Goal: Information Seeking & Learning: Find specific page/section

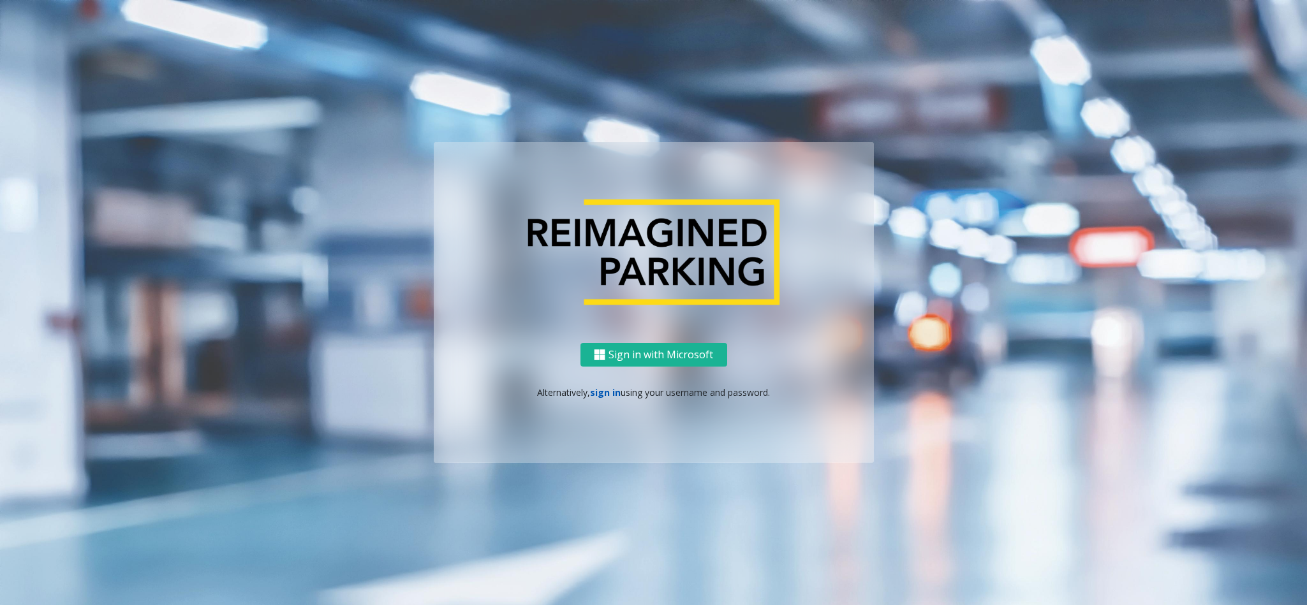
click at [612, 398] on link "sign in" at bounding box center [605, 393] width 31 height 12
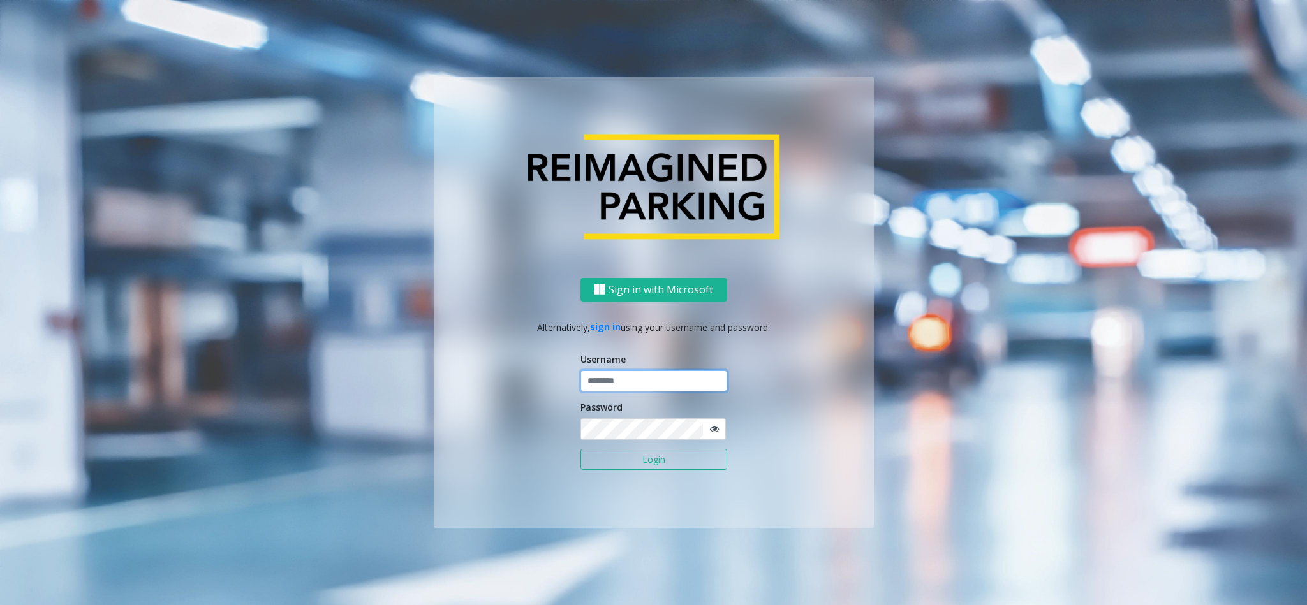
click at [611, 374] on input "text" at bounding box center [653, 382] width 147 height 22
type input "*******"
click at [580, 449] on button "Login" at bounding box center [653, 460] width 147 height 22
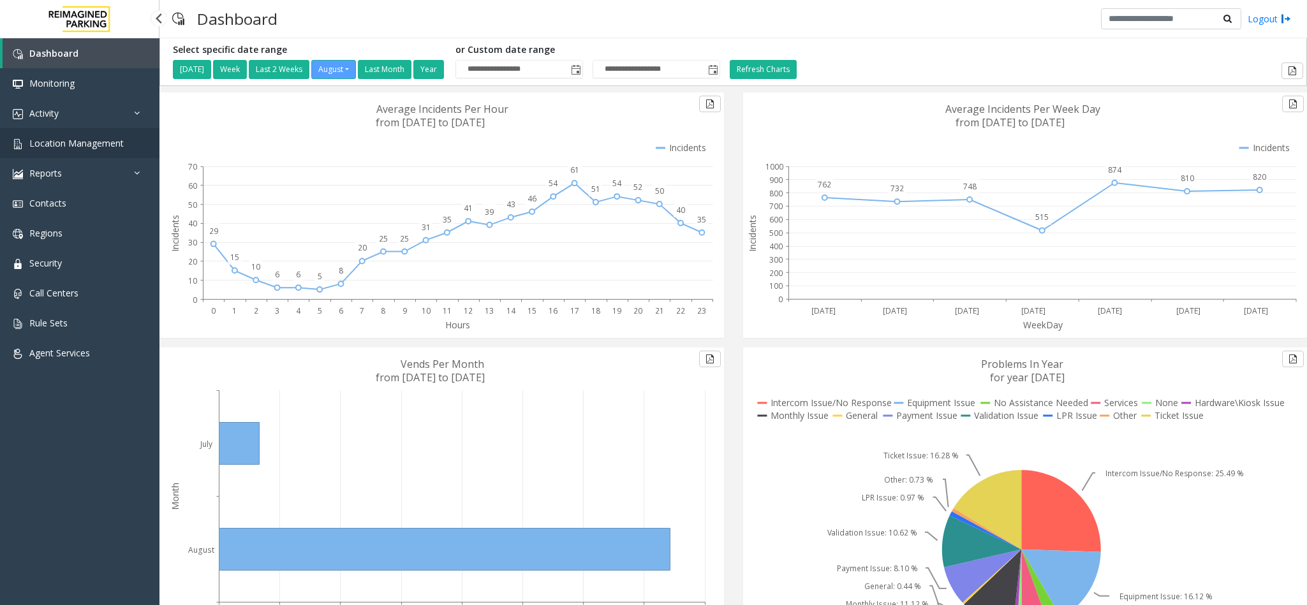
click at [78, 135] on link "Location Management" at bounding box center [79, 143] width 159 height 30
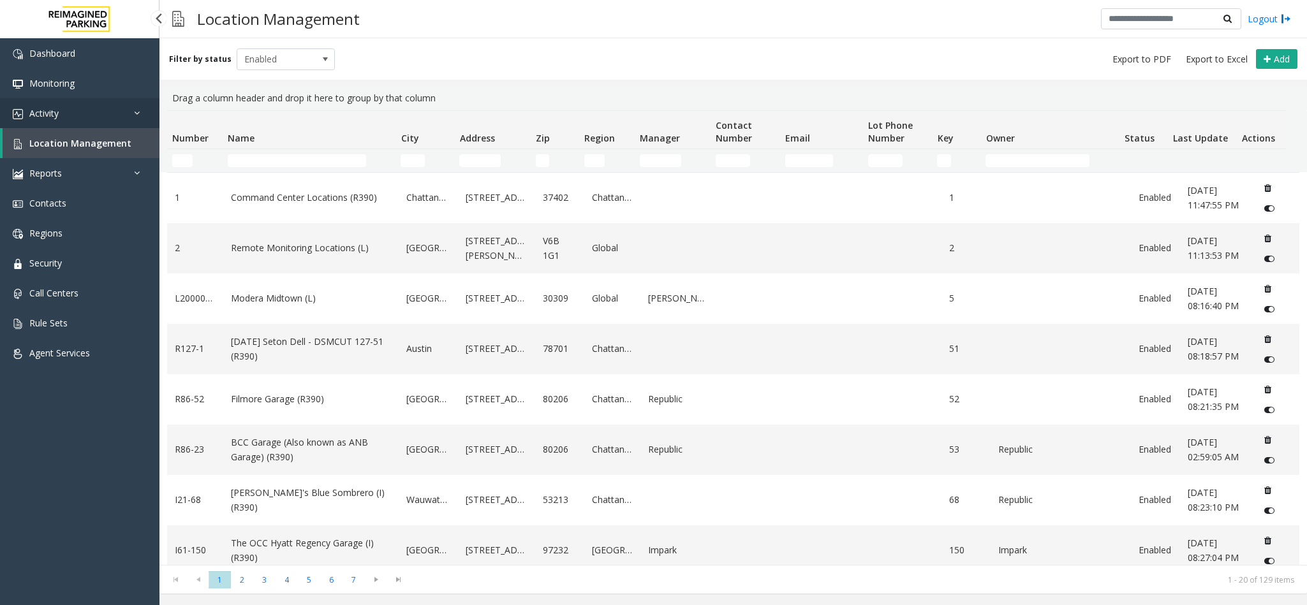
click at [84, 114] on link "Activity" at bounding box center [79, 113] width 159 height 30
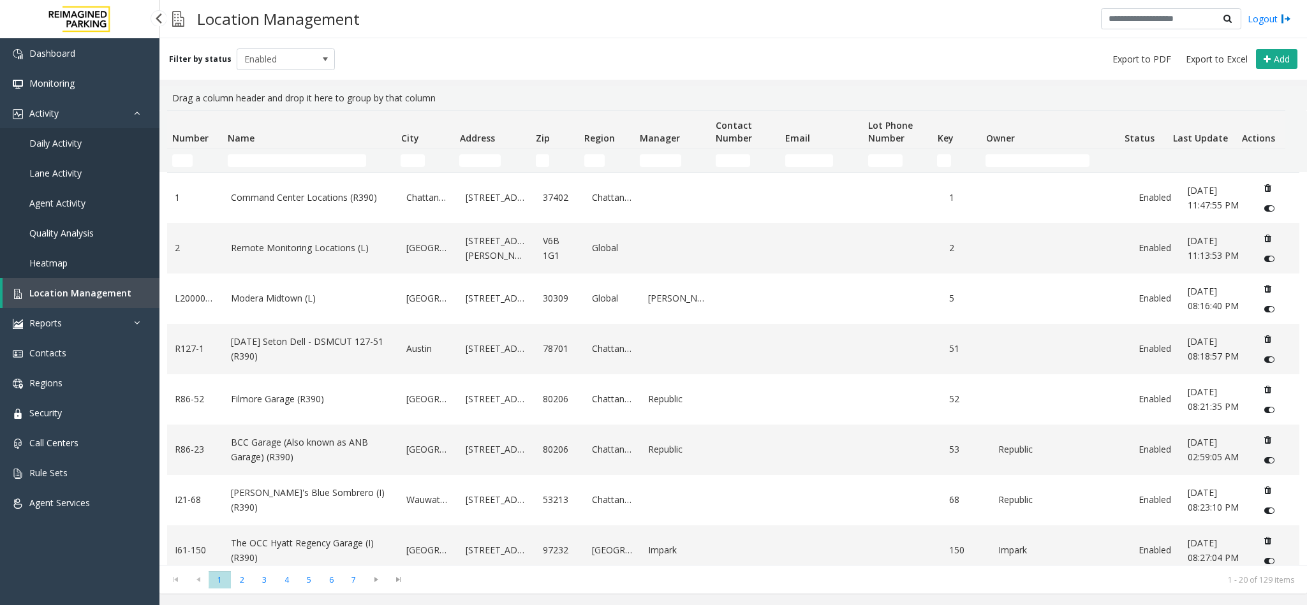
click at [81, 149] on link "Daily Activity" at bounding box center [79, 143] width 159 height 30
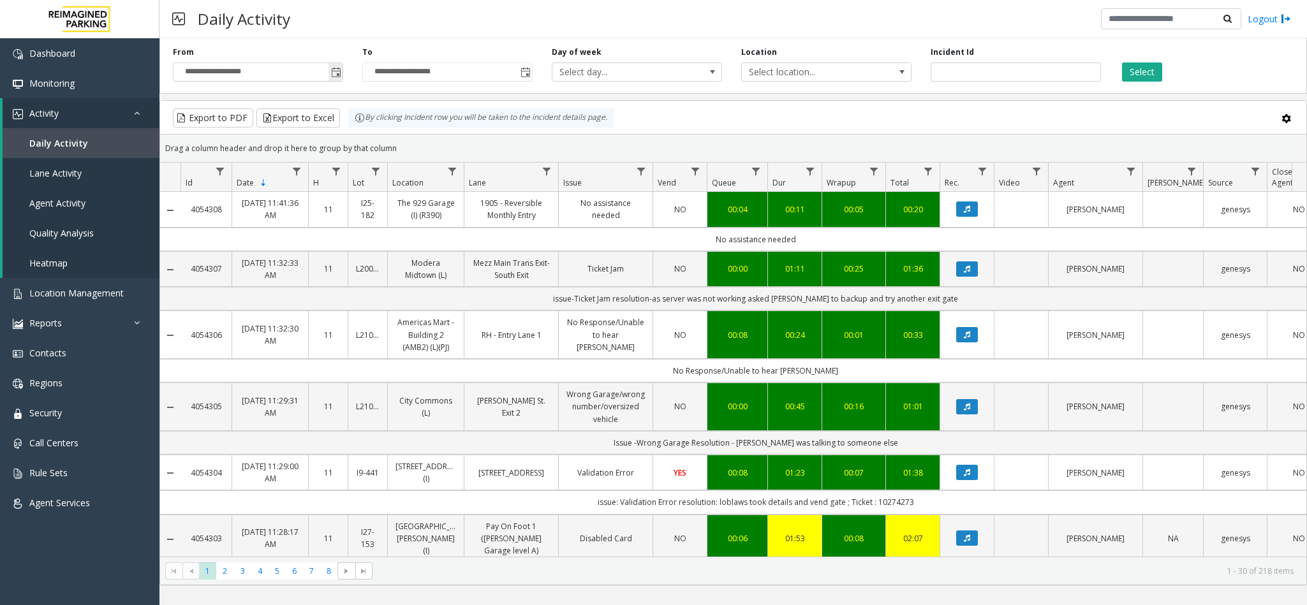
click at [337, 73] on span "Toggle popup" at bounding box center [336, 73] width 10 height 10
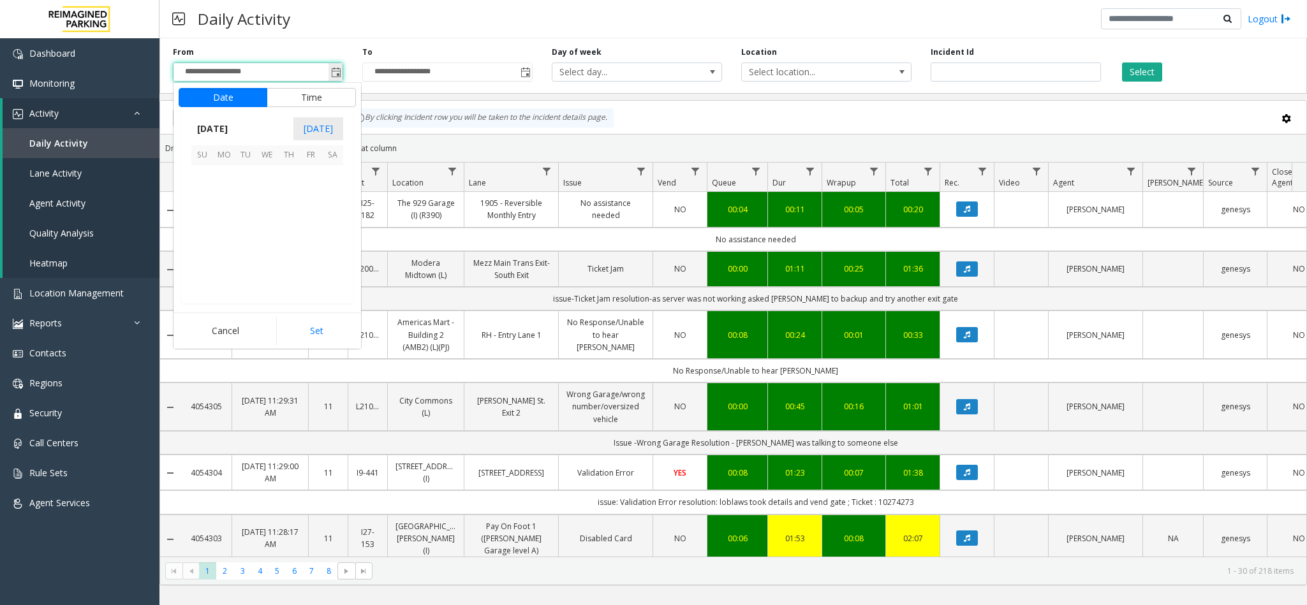
scroll to position [228660, 0]
click at [237, 213] on span "12" at bounding box center [246, 220] width 22 height 22
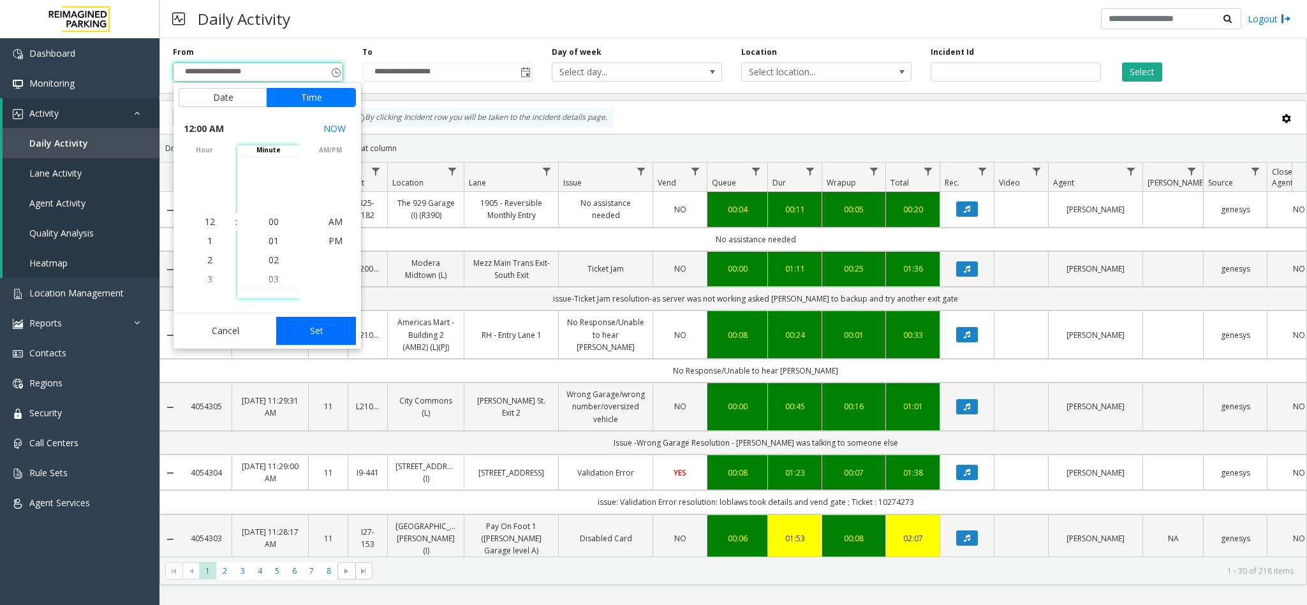
click at [332, 337] on button "Set" at bounding box center [316, 331] width 80 height 28
type input "**********"
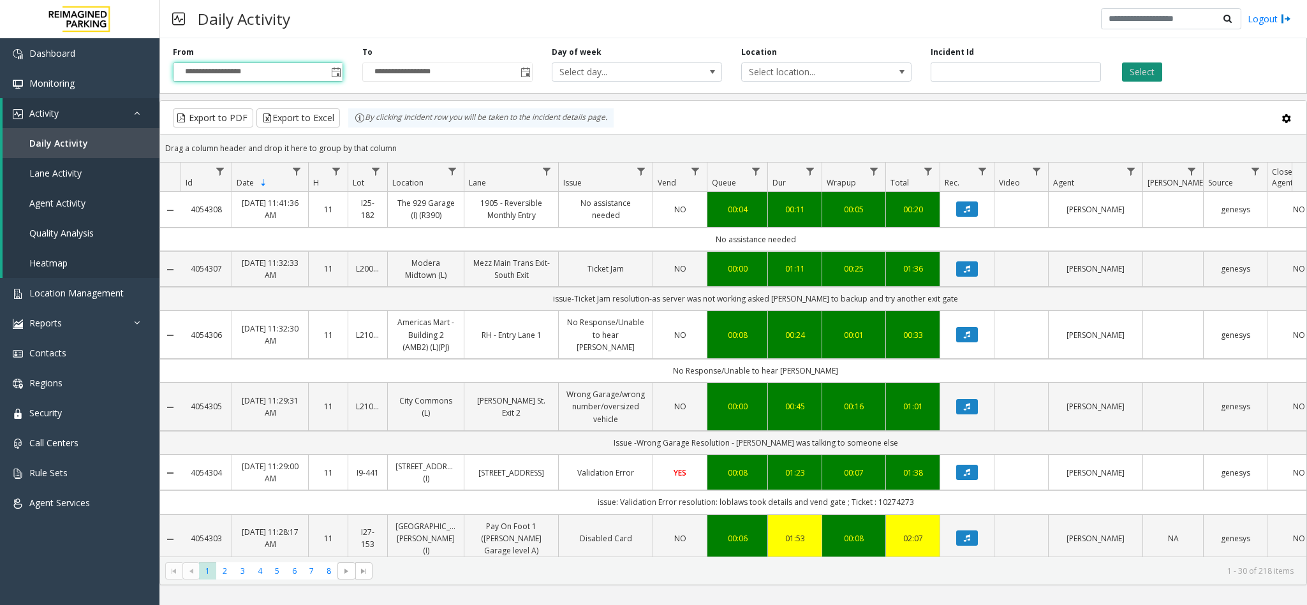
click at [1147, 70] on button "Select" at bounding box center [1142, 72] width 40 height 19
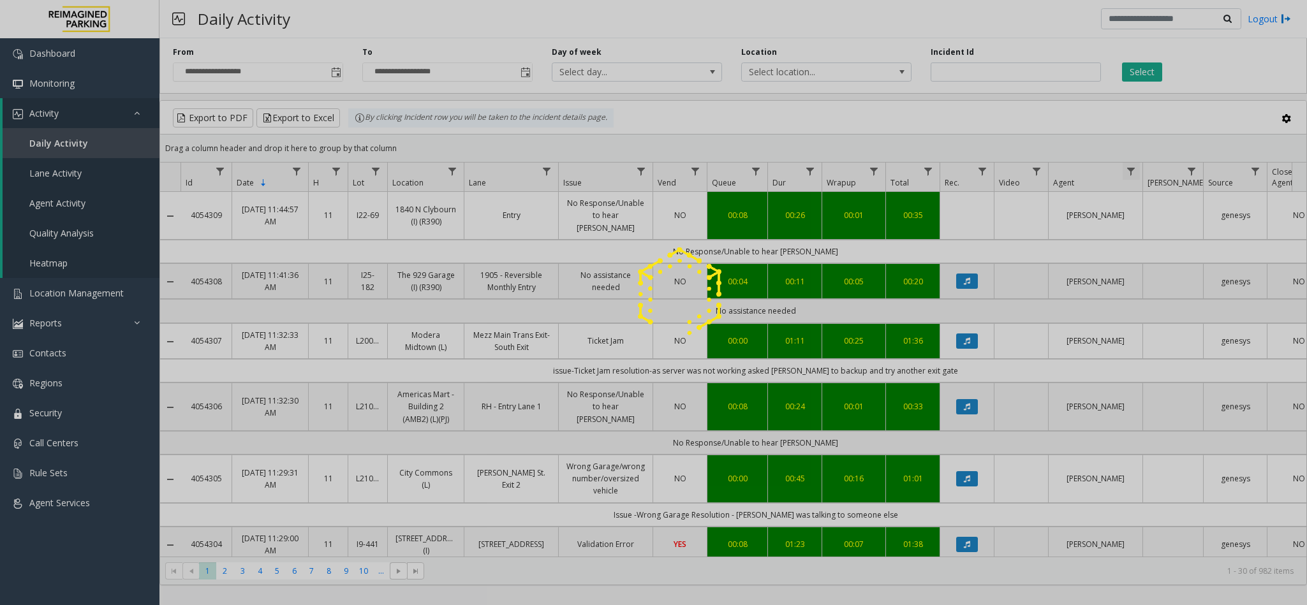
click at [1129, 172] on div at bounding box center [653, 302] width 1307 height 605
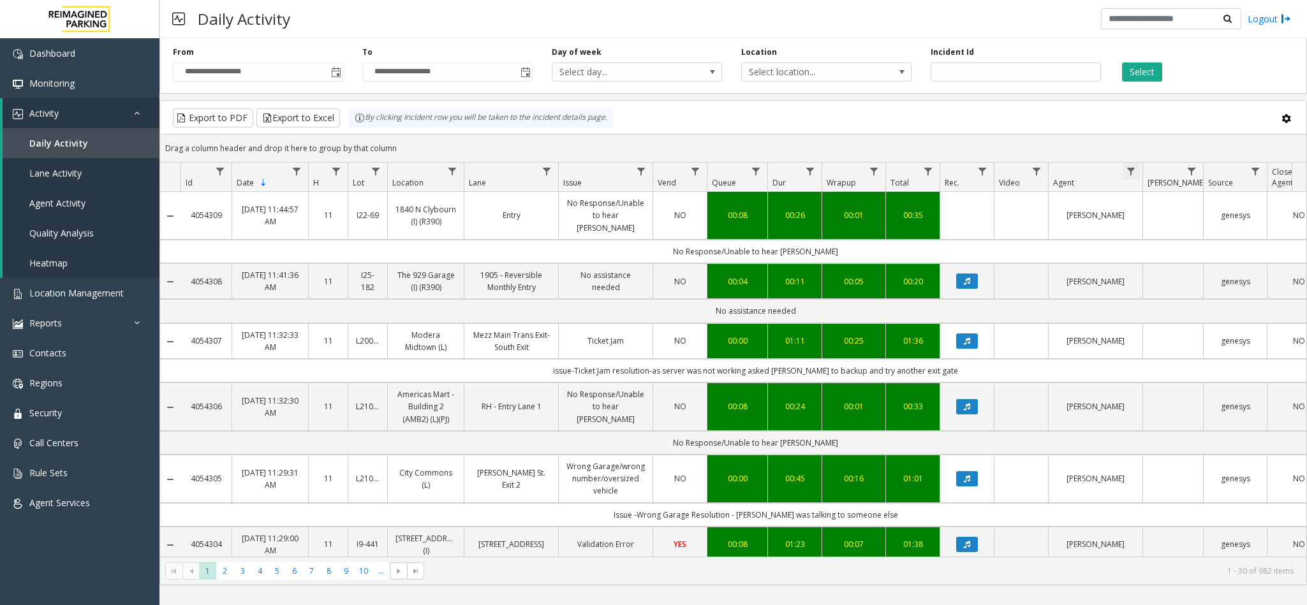
click at [1131, 173] on span "Data table" at bounding box center [1131, 171] width 10 height 10
click at [1156, 224] on input "Agent Filter" at bounding box center [1186, 228] width 108 height 22
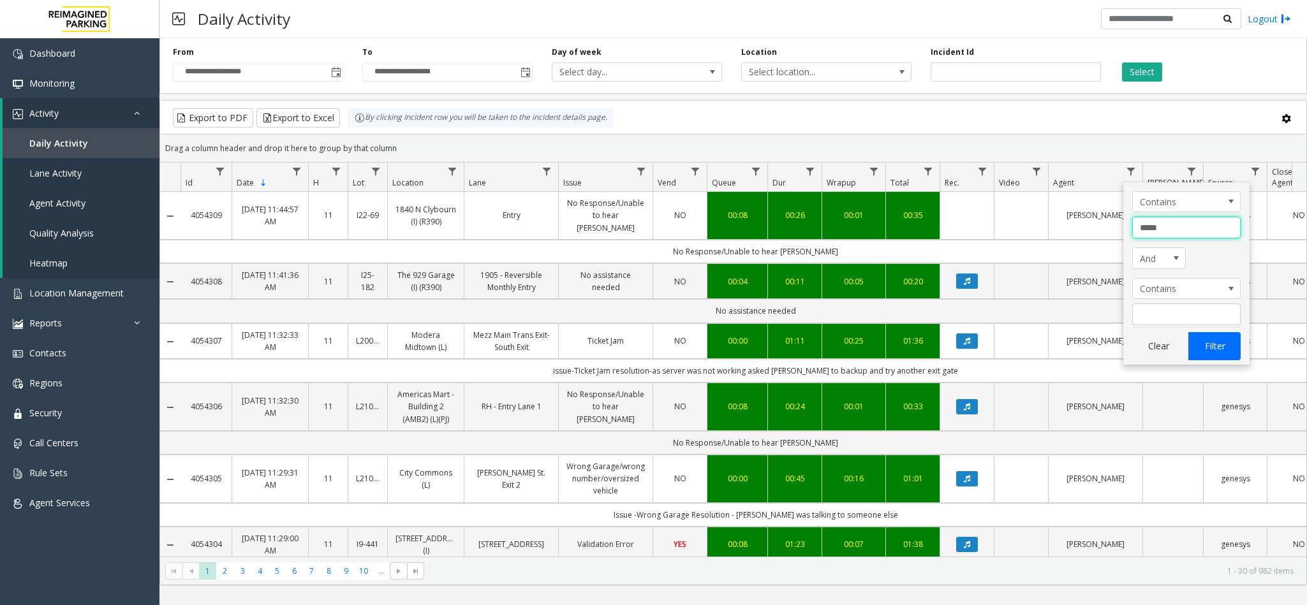
type input "*****"
click at [1204, 352] on app-root "**********" at bounding box center [653, 302] width 1307 height 605
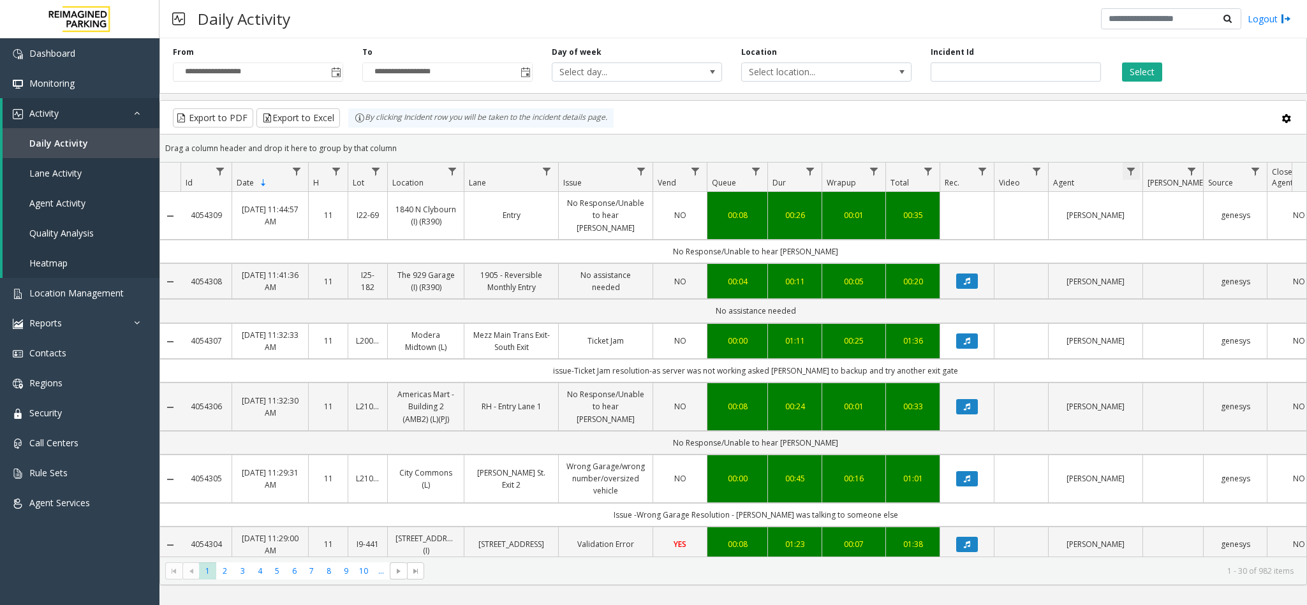
click at [1130, 171] on span "Data table" at bounding box center [1131, 171] width 10 height 10
click at [1158, 232] on input "Agent Filter" at bounding box center [1186, 228] width 108 height 22
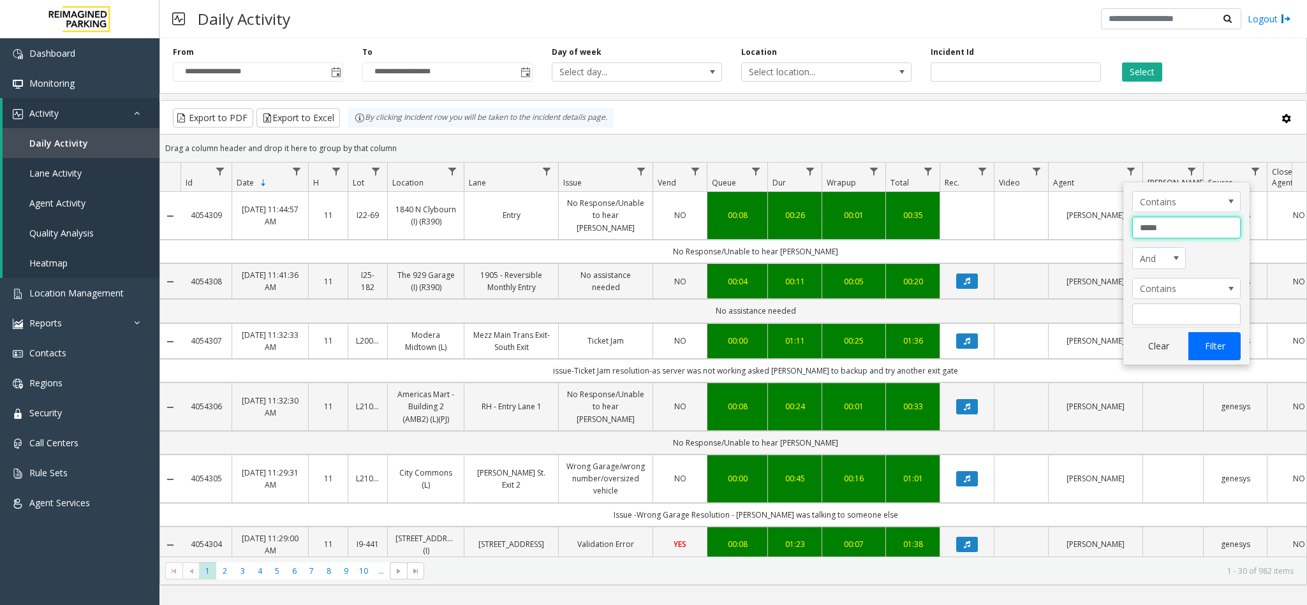
type input "*****"
click at [1211, 341] on button "Filter" at bounding box center [1214, 346] width 52 height 28
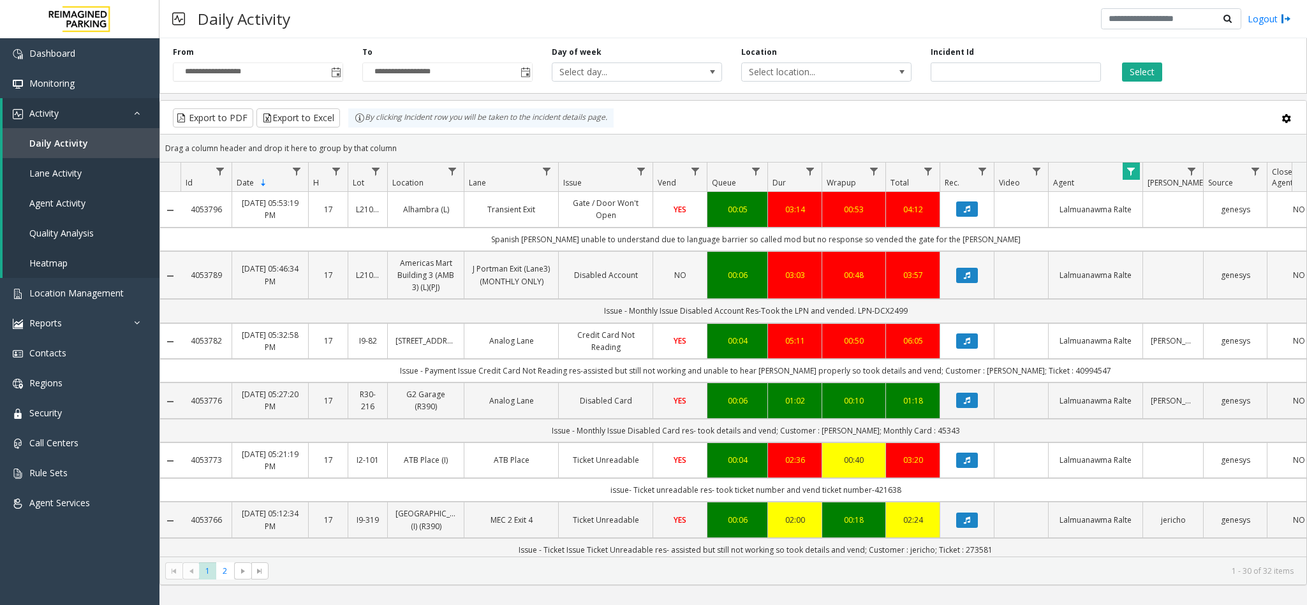
click at [440, 265] on link "Americas Mart Building 3 (AMB 3) (L)(PJ)" at bounding box center [425, 275] width 61 height 37
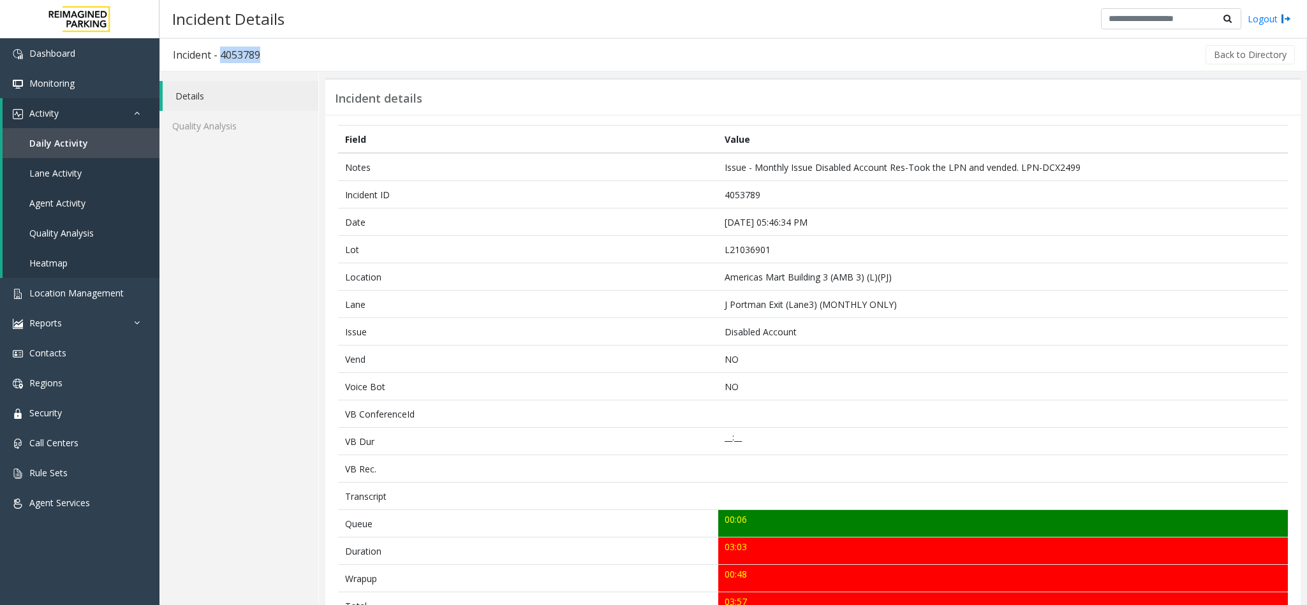
drag, startPoint x: 263, startPoint y: 50, endPoint x: 220, endPoint y: 48, distance: 42.8
click at [220, 48] on h3 "Incident - 4053789" at bounding box center [216, 54] width 113 height 29
copy h3 "4053789"
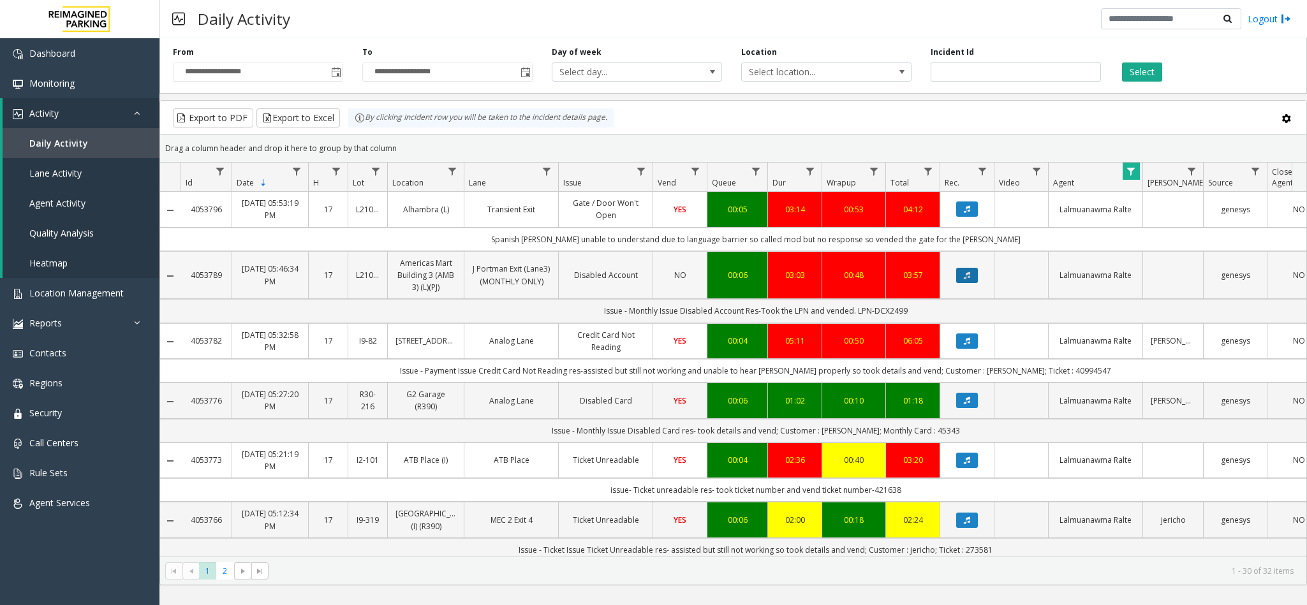
click at [973, 278] on button "Data table" at bounding box center [967, 275] width 22 height 15
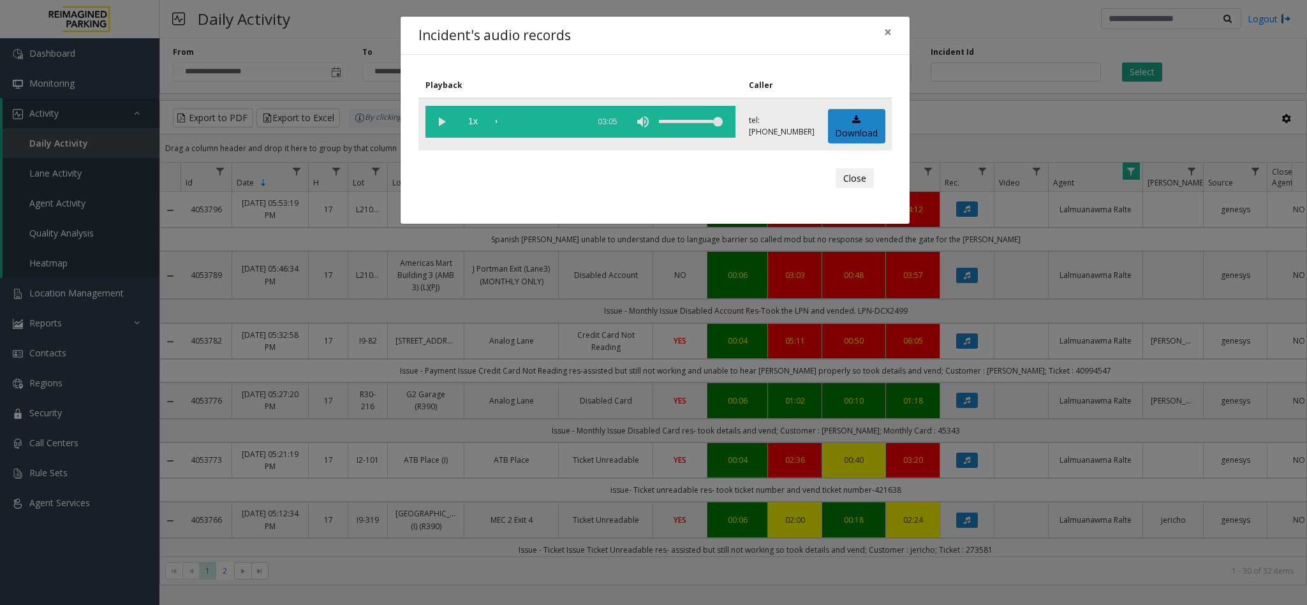
click at [437, 122] on vg-play-pause at bounding box center [441, 122] width 32 height 32
click at [445, 125] on vg-play-pause at bounding box center [441, 122] width 32 height 32
click at [439, 125] on vg-play-pause at bounding box center [441, 122] width 32 height 32
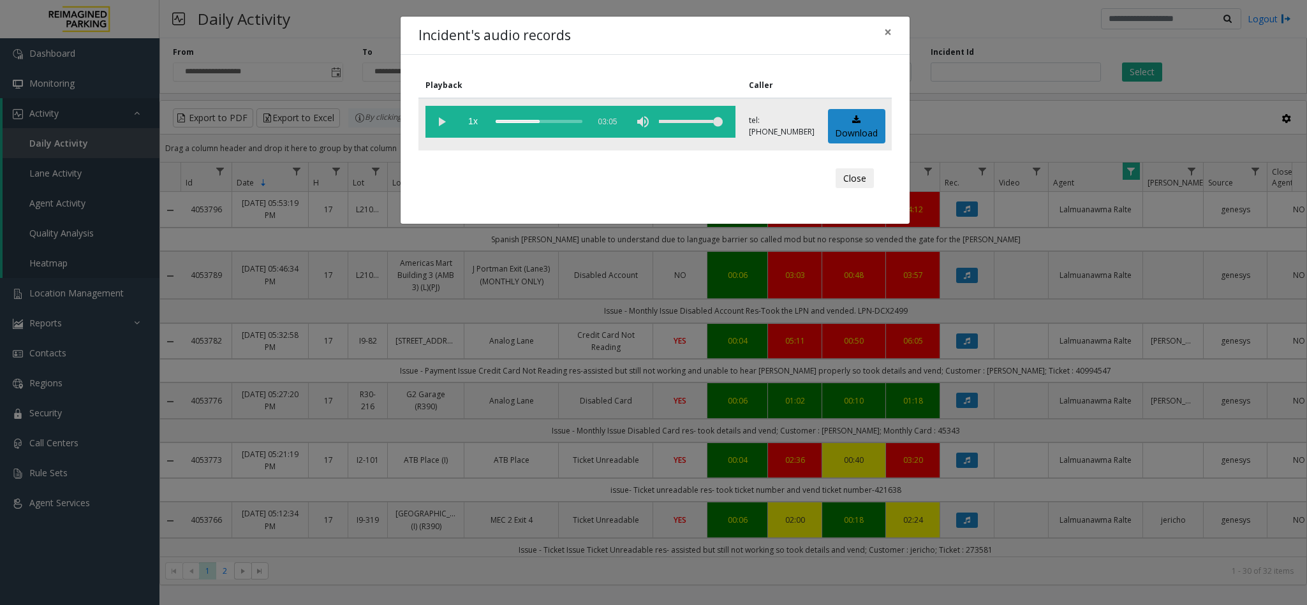
click at [519, 122] on div "scrub bar" at bounding box center [539, 122] width 87 height 32
click at [511, 117] on div "scrub bar" at bounding box center [539, 122] width 87 height 32
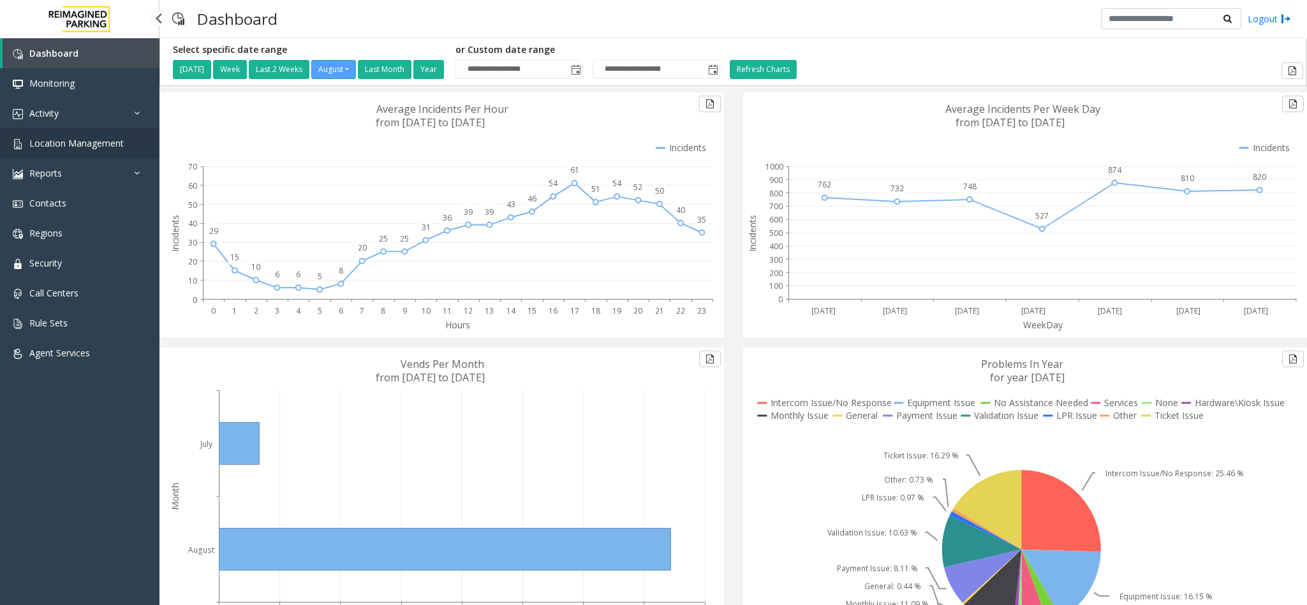
click at [77, 140] on span "Location Management" at bounding box center [76, 143] width 94 height 12
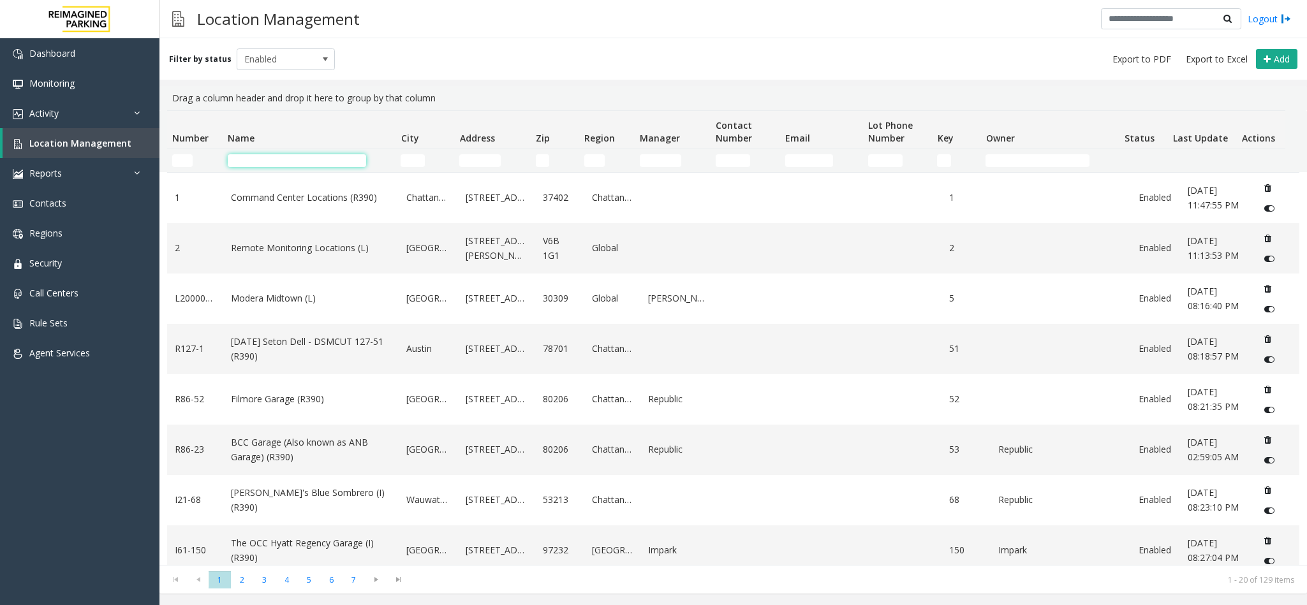
click at [326, 157] on input "Name Filter" at bounding box center [297, 160] width 138 height 13
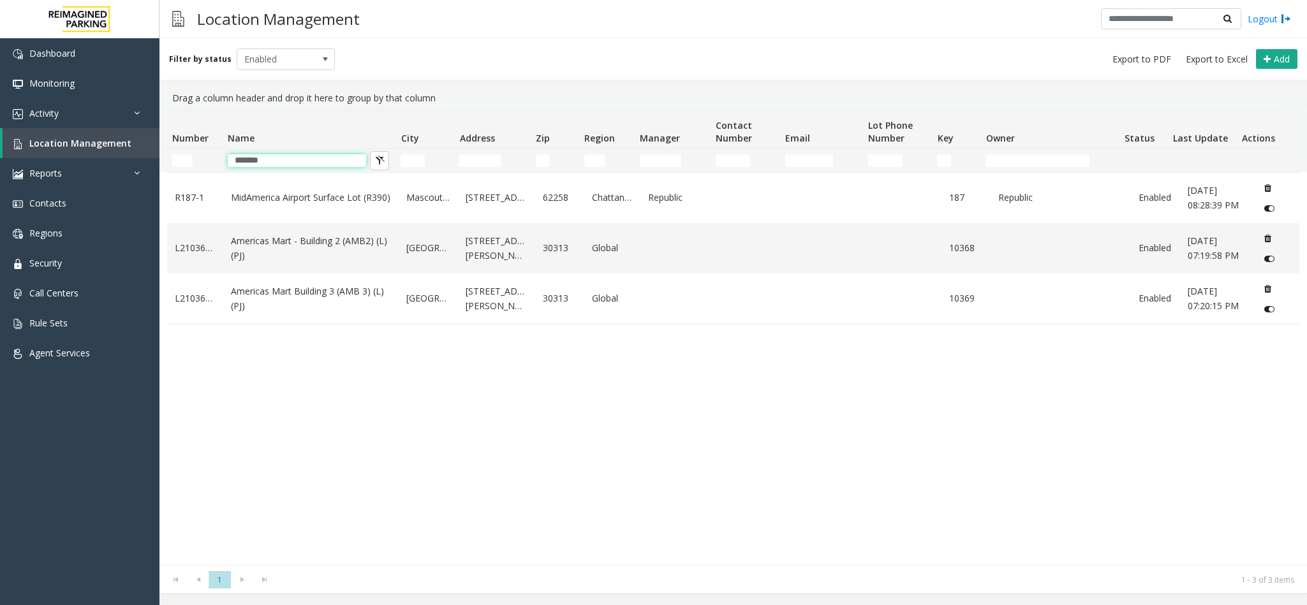
type input "*******"
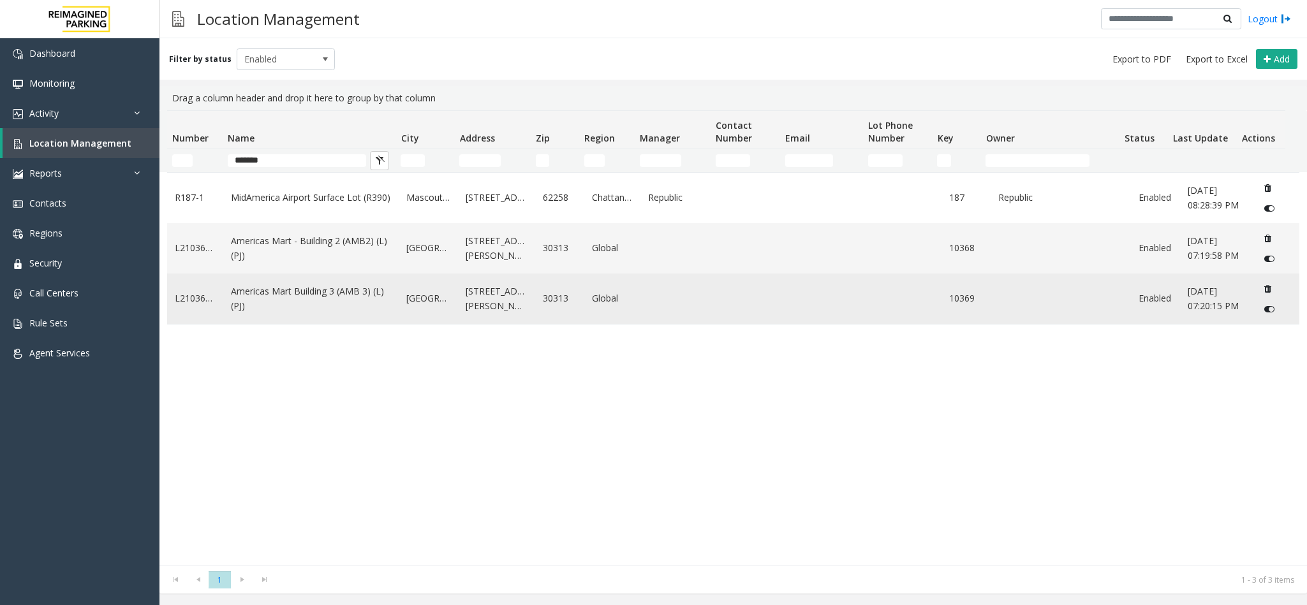
click at [316, 293] on link "Americas Mart Building 3 (AMB 3) (L)(PJ)" at bounding box center [311, 298] width 160 height 29
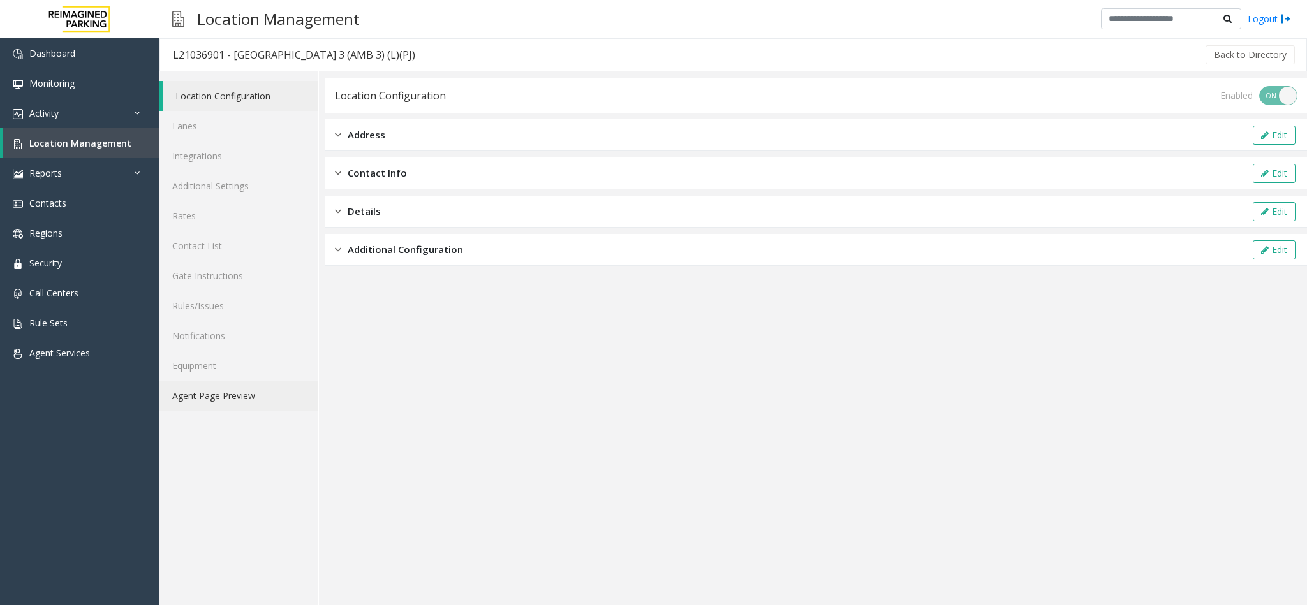
click at [236, 387] on link "Agent Page Preview" at bounding box center [238, 396] width 159 height 30
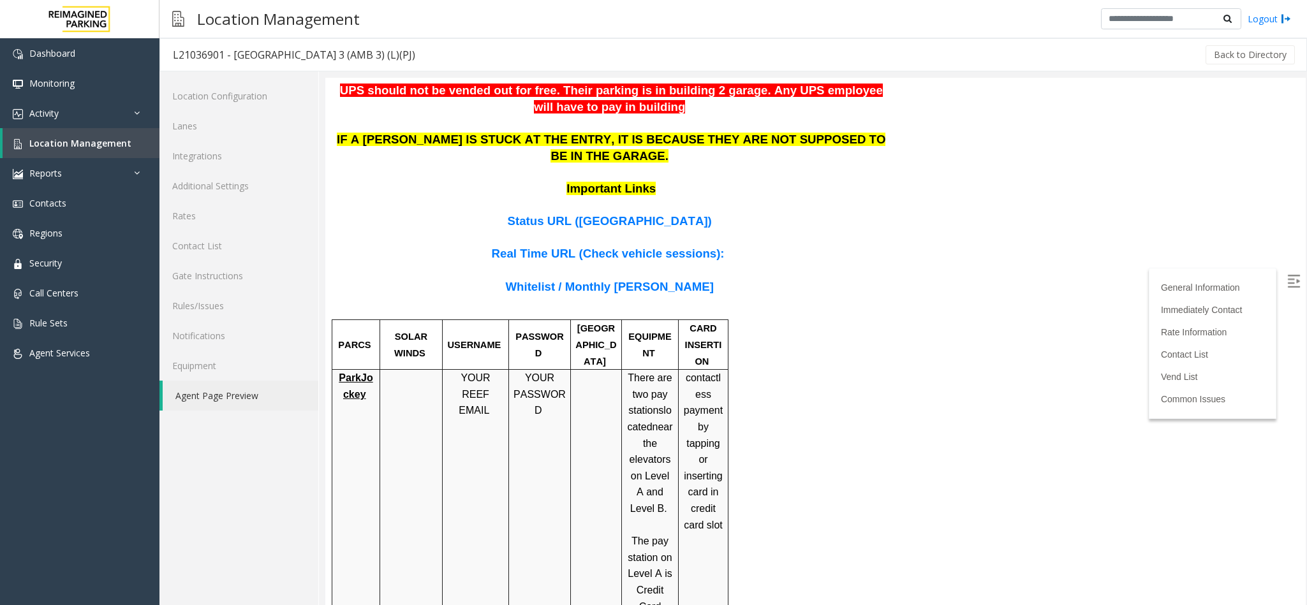
scroll to position [670, 0]
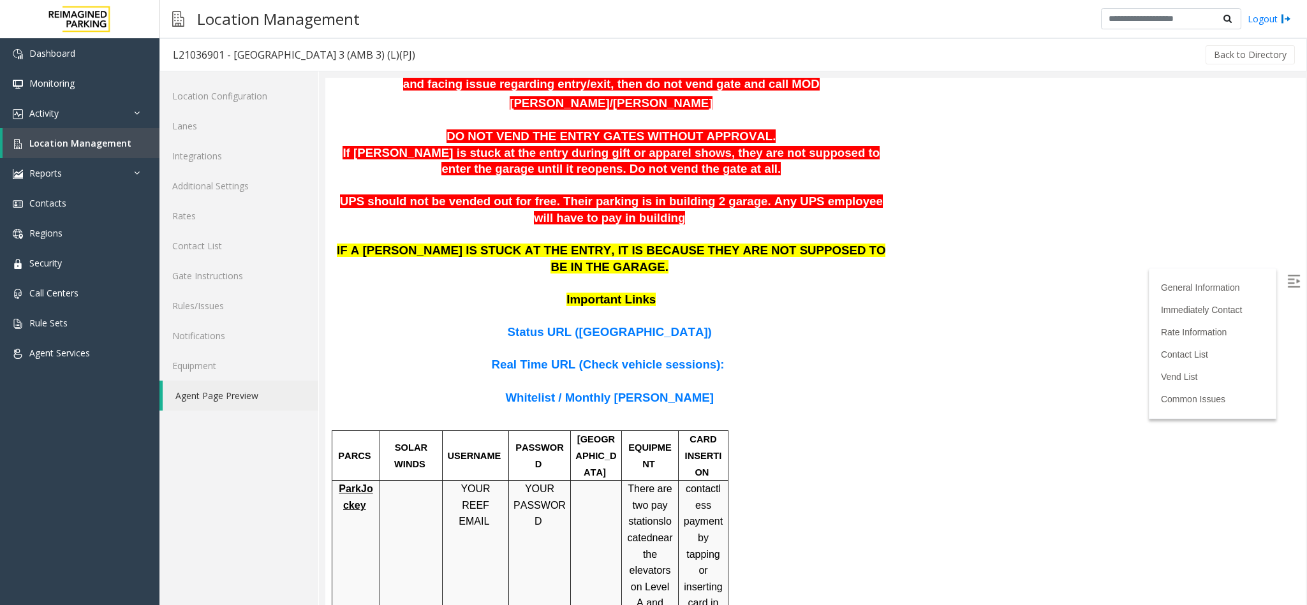
click at [628, 391] on span "Whitelist / Monthly Parker" at bounding box center [609, 397] width 208 height 13
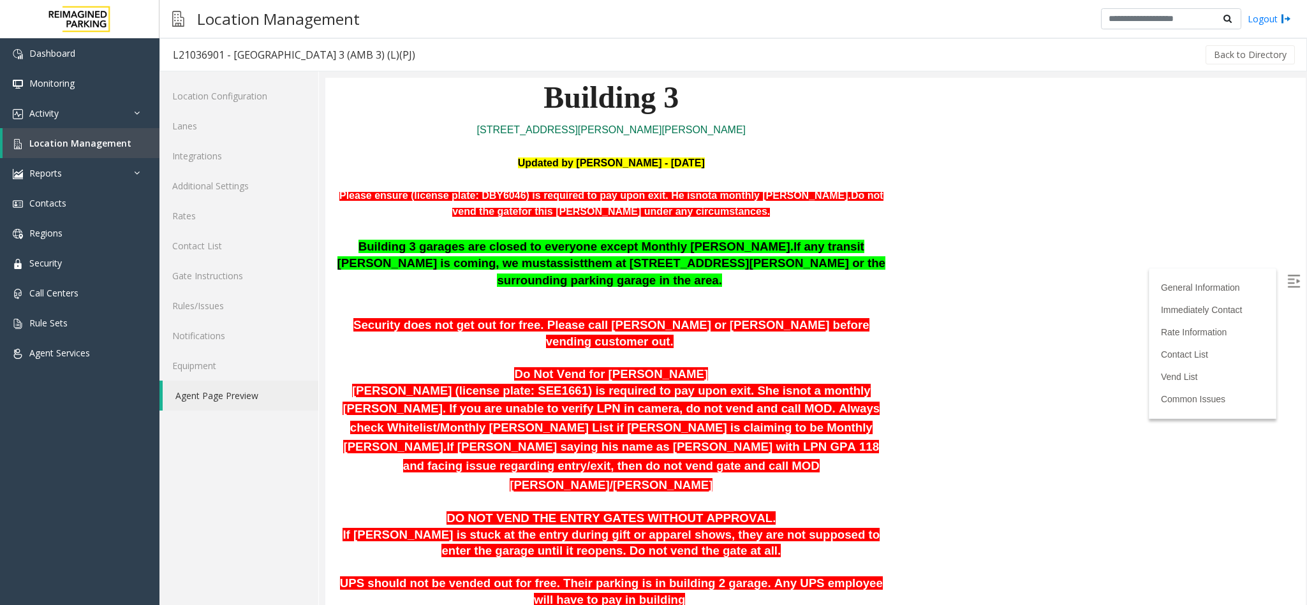
scroll to position [383, 0]
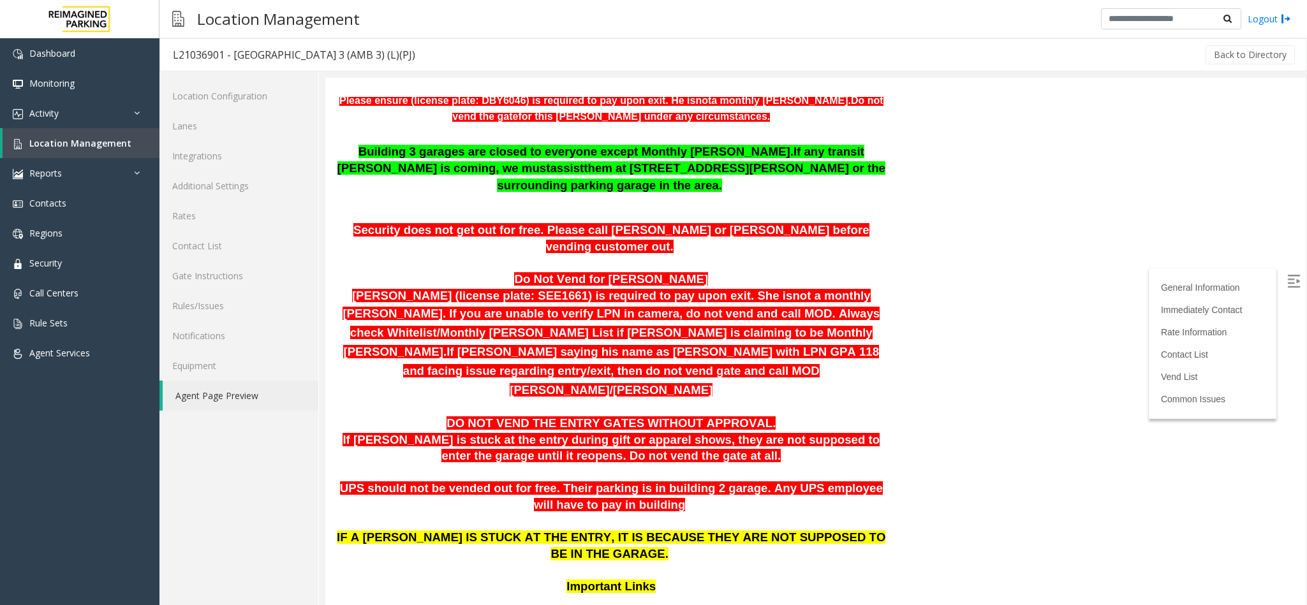
click at [776, 272] on p "Do Not Vend for Namisha Gilani" at bounding box center [611, 280] width 553 height 17
click at [570, 272] on b "Do Not Vend for Namisha Gilani" at bounding box center [611, 278] width 194 height 13
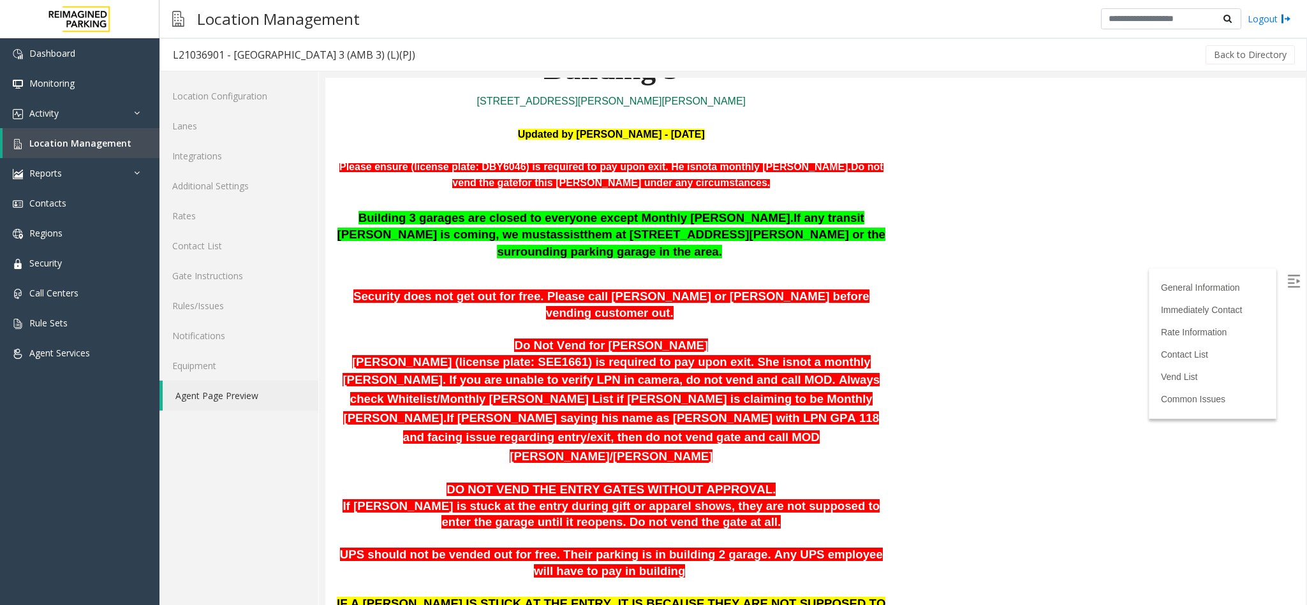
scroll to position [287, 0]
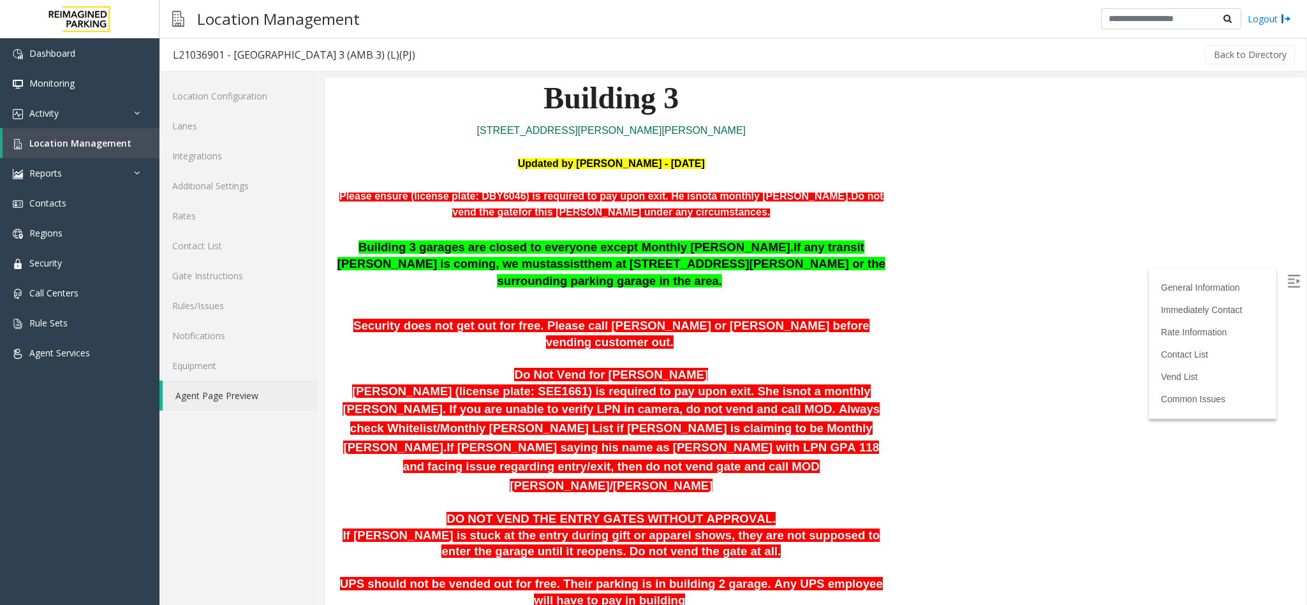
click at [561, 368] on b "Do Not Vend for Namisha Gilani" at bounding box center [611, 374] width 194 height 13
click at [379, 385] on span "Namisha Gilani (license plate: SEE1661) is required to pay upon exit. She is" at bounding box center [572, 391] width 440 height 13
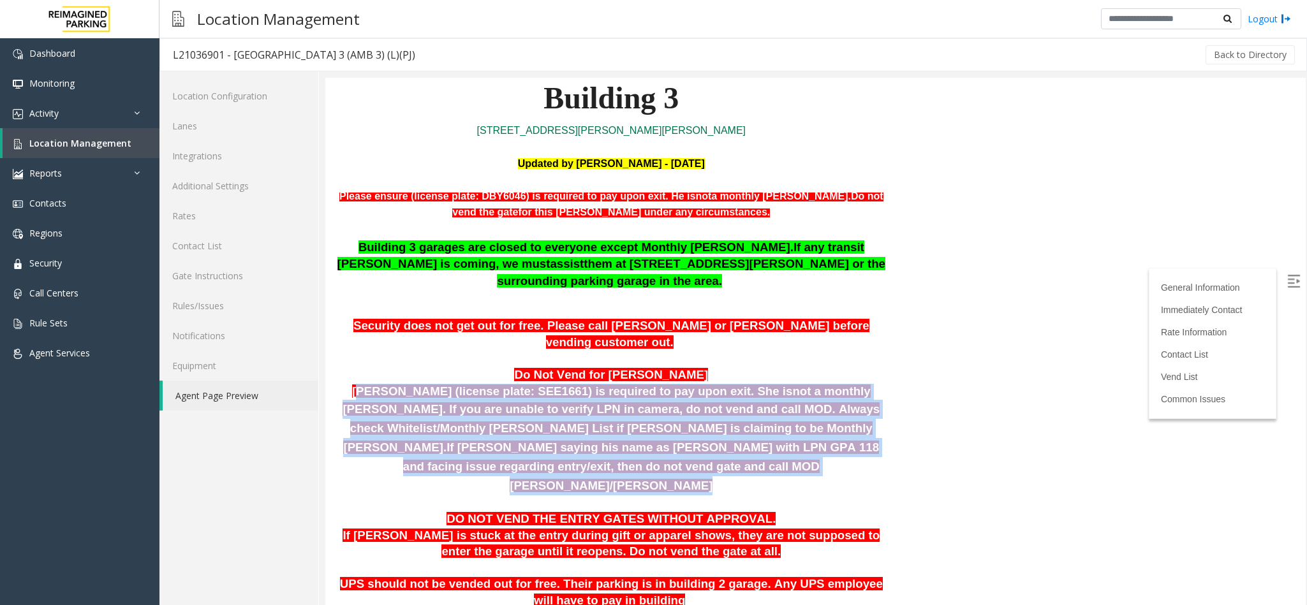
click at [379, 385] on span "Namisha Gilani (license plate: SEE1661) is required to pay upon exit. She is" at bounding box center [572, 391] width 440 height 13
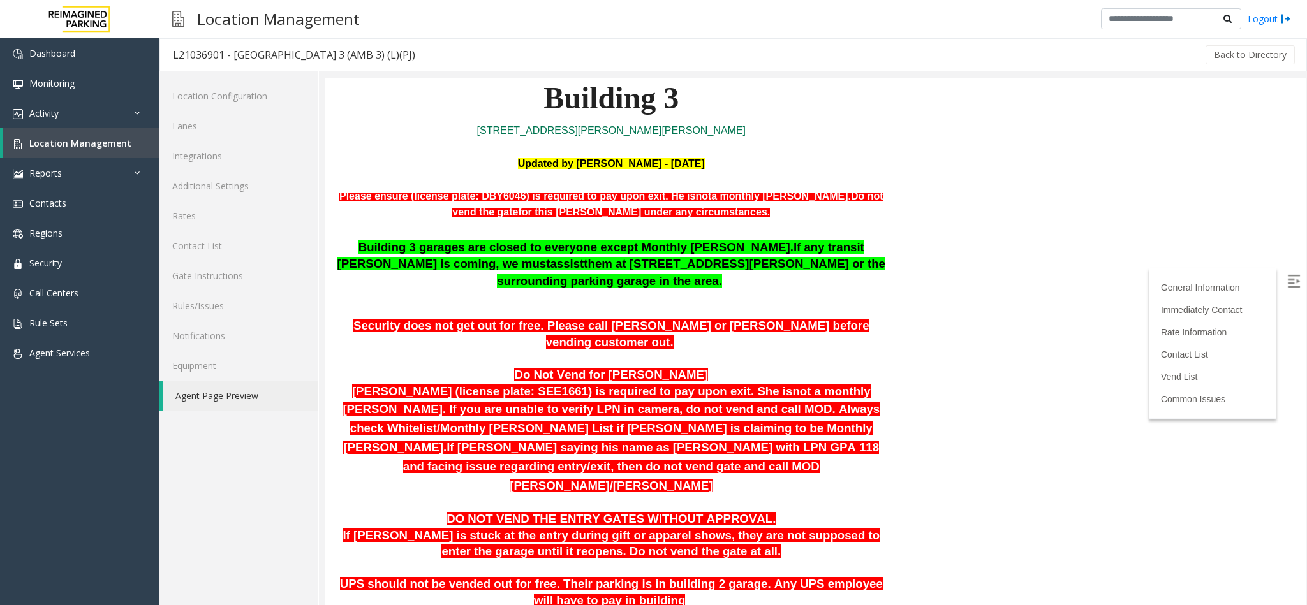
click at [954, 318] on html "L21036901 - Americas Mart Building 3 (AMB 3) (L)(PJ) General Information Revenu…" at bounding box center [815, 54] width 980 height 527
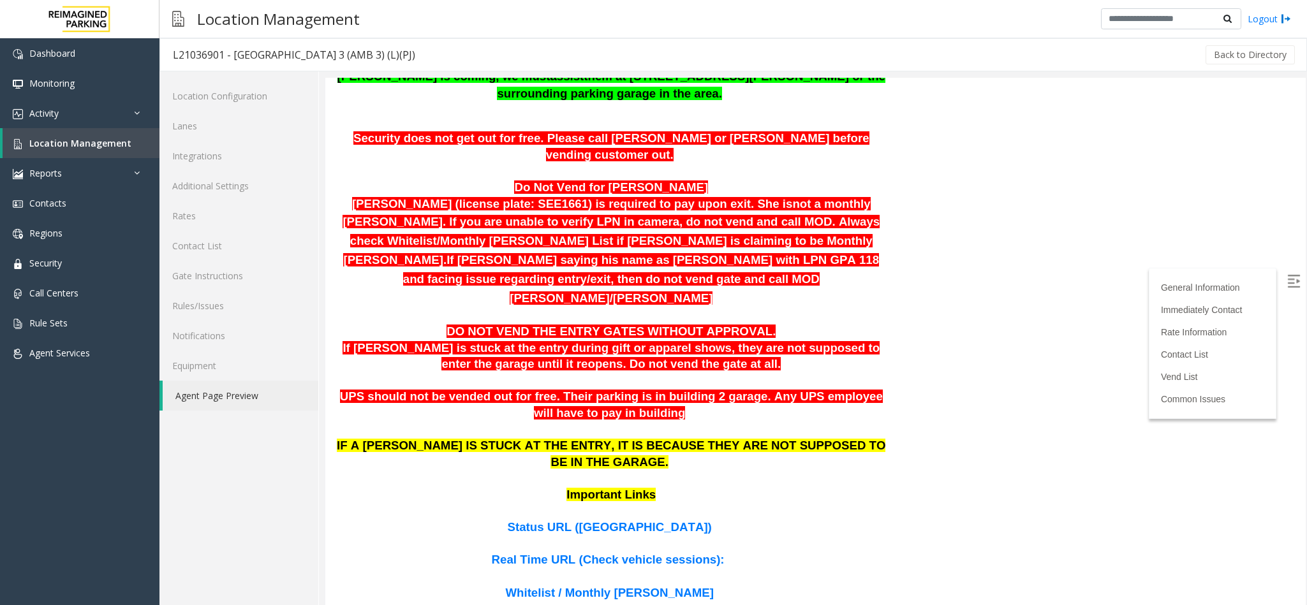
scroll to position [478, 0]
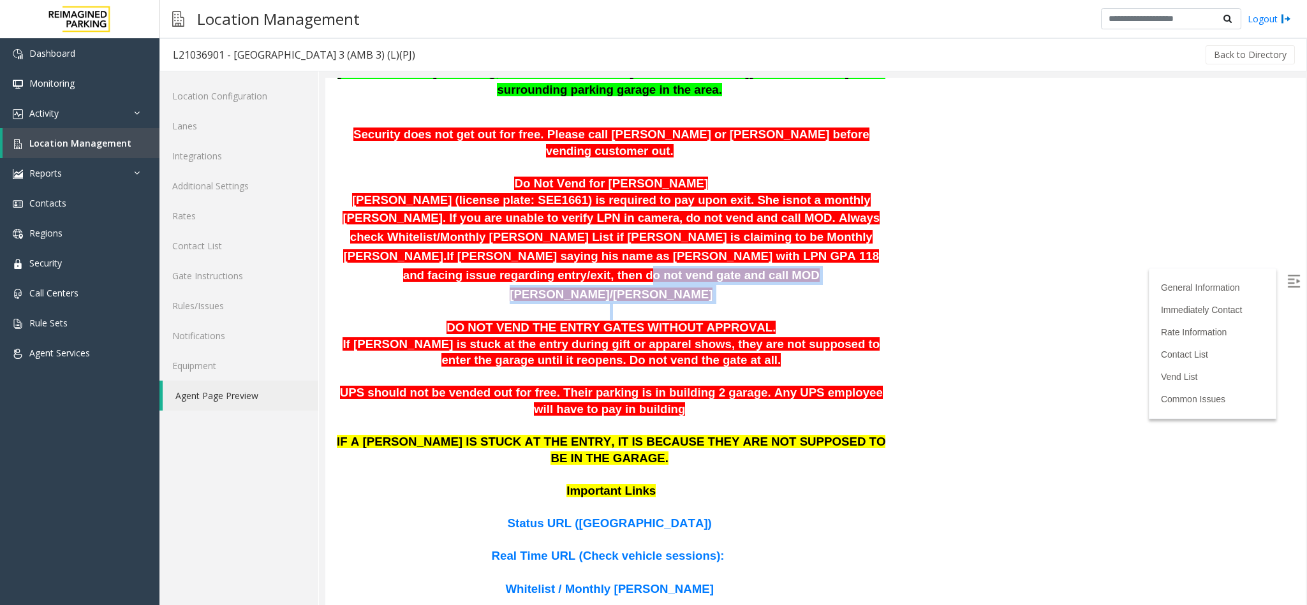
drag, startPoint x: 869, startPoint y: 244, endPoint x: 631, endPoint y: 219, distance: 239.2
click at [631, 219] on div "Security does not get out for free. Please call Eric or Lakeesha before vending…" at bounding box center [611, 223] width 553 height 193
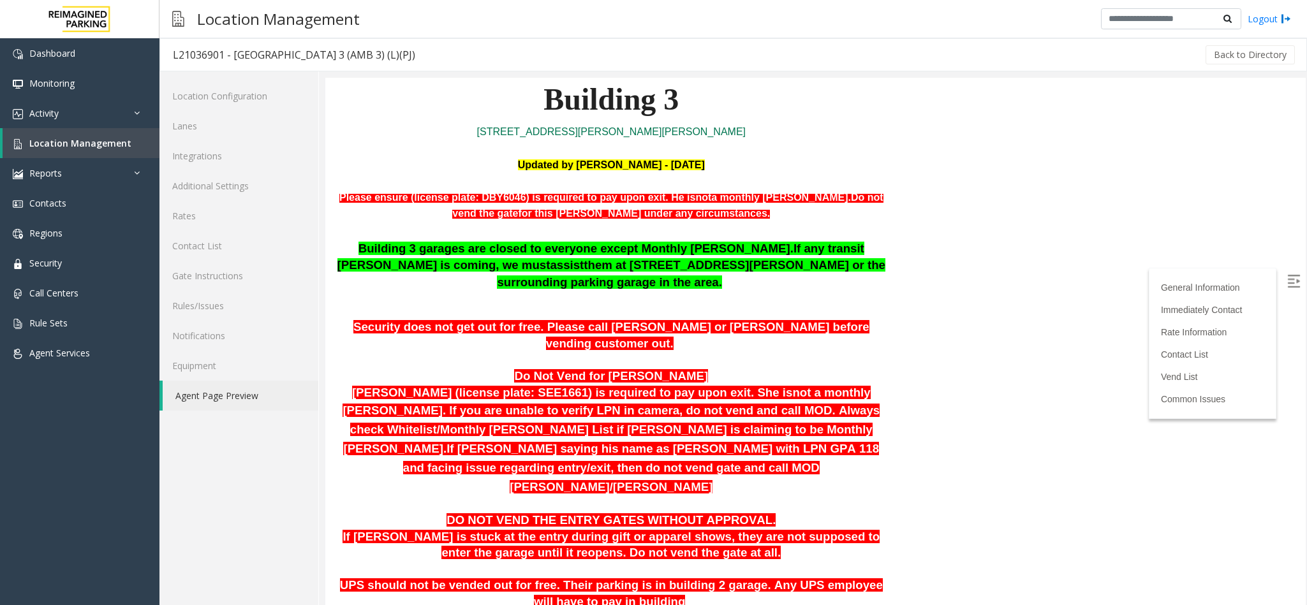
scroll to position [287, 0]
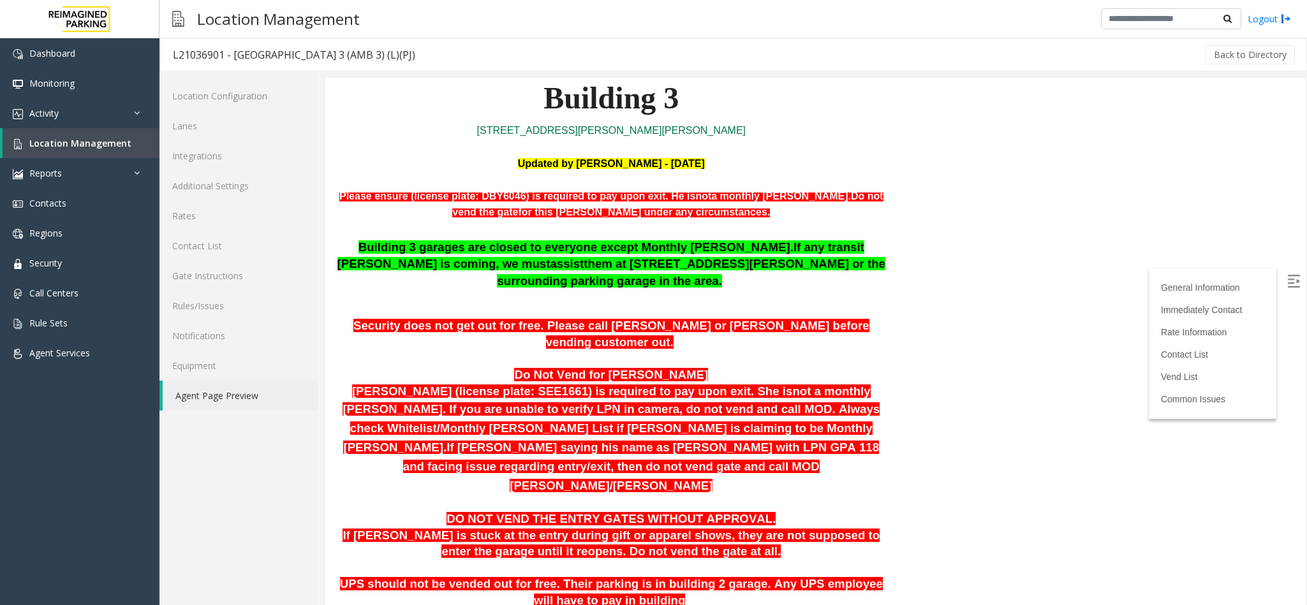
click at [427, 385] on span "Namisha Gilani (license plate: SEE1661) is required to pay upon exit. She is" at bounding box center [572, 391] width 440 height 13
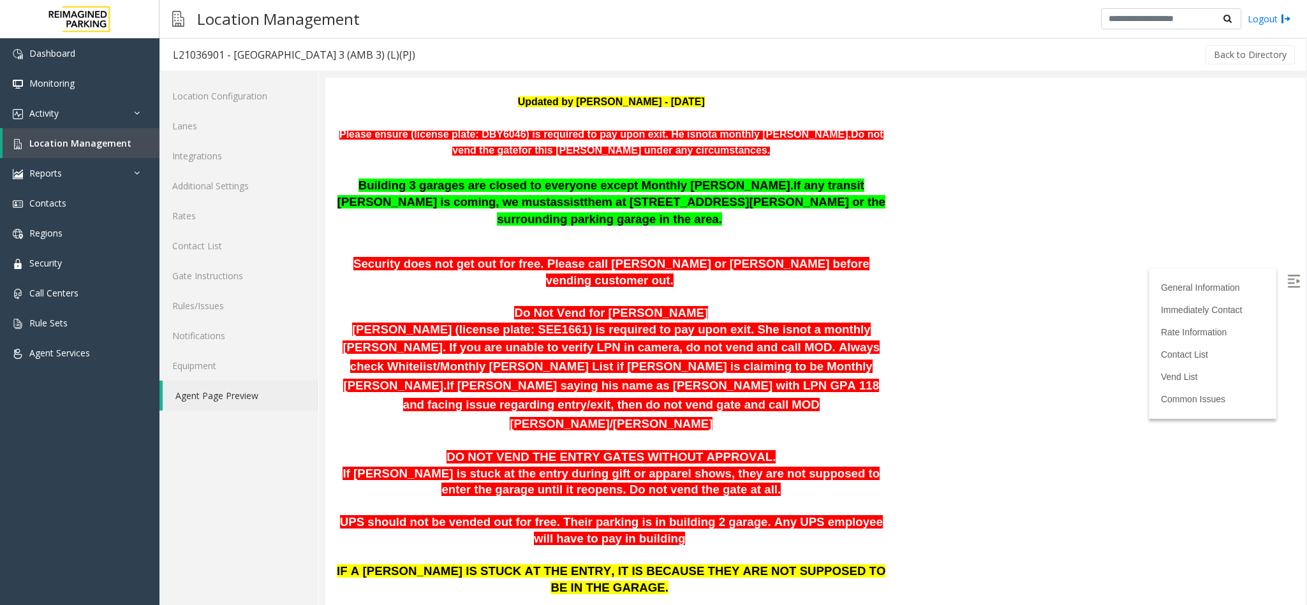
scroll to position [383, 0]
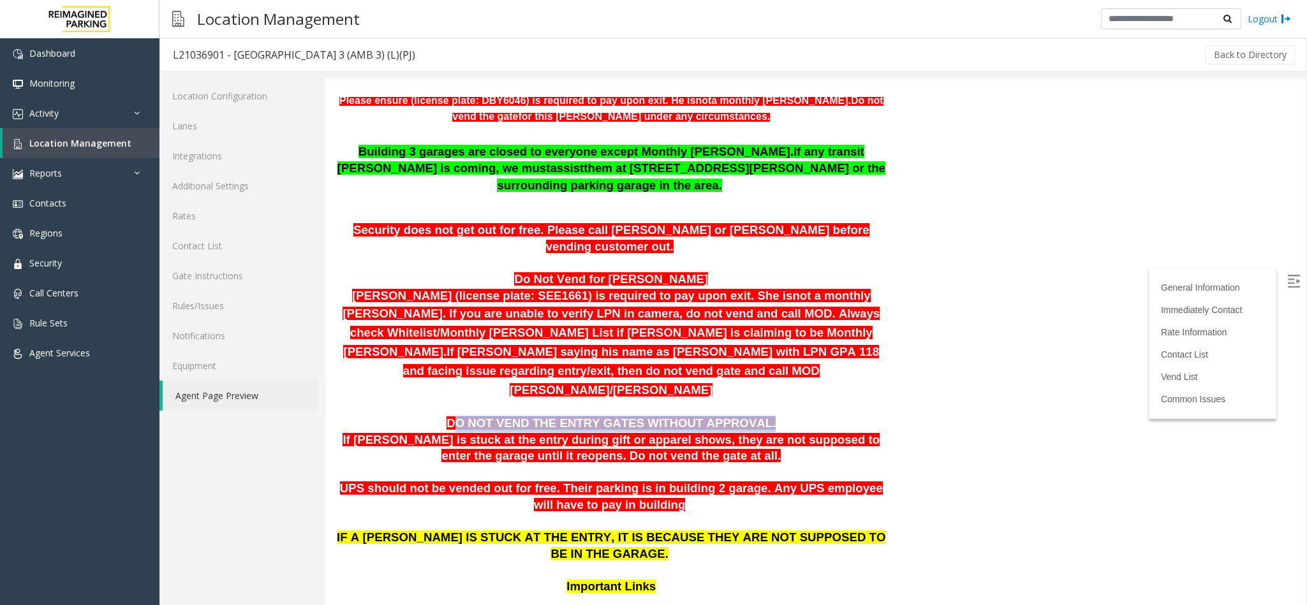
drag, startPoint x: 475, startPoint y: 354, endPoint x: 775, endPoint y: 359, distance: 299.8
click at [775, 416] on p "DO NOT VEND THE ENTRY GATES WITHOUT APPROVAL." at bounding box center [611, 424] width 553 height 17
drag, startPoint x: 513, startPoint y: 372, endPoint x: 429, endPoint y: 363, distance: 85.4
click at [509, 433] on span "If parker is stuck at the entry during gift or apparel shows, they are not supp…" at bounding box center [611, 448] width 537 height 30
drag, startPoint x: 435, startPoint y: 356, endPoint x: 743, endPoint y: 354, distance: 308.1
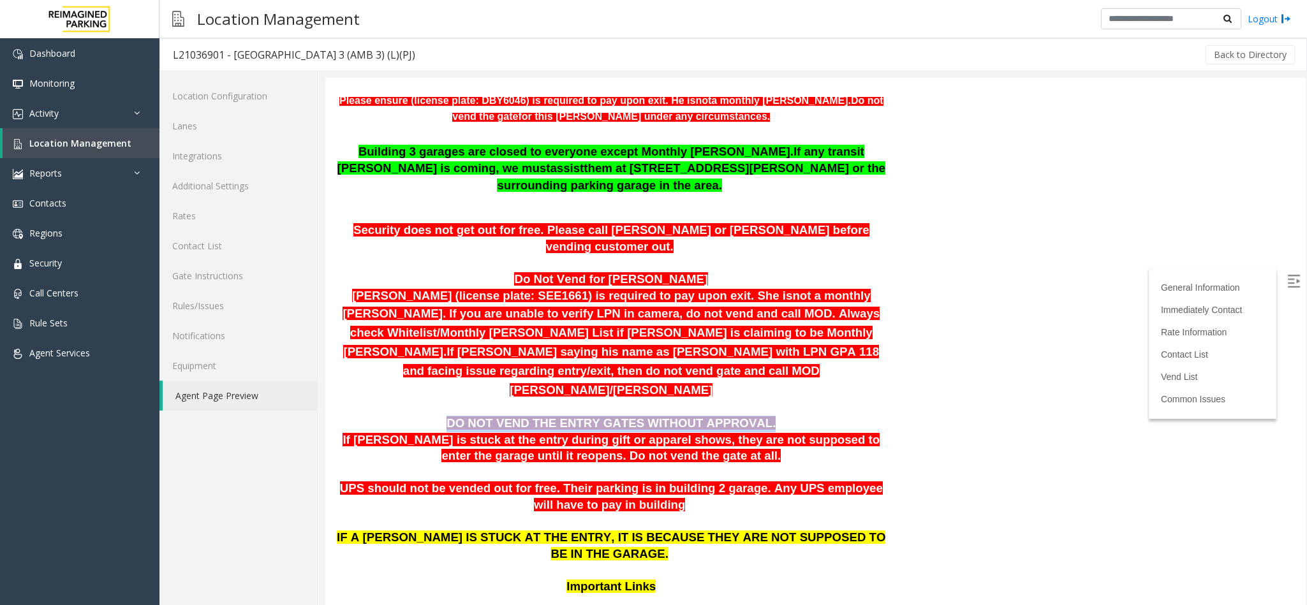
click at [743, 416] on p "DO NOT VEND THE ENTRY GATES WITHOUT APPROVAL." at bounding box center [611, 424] width 553 height 17
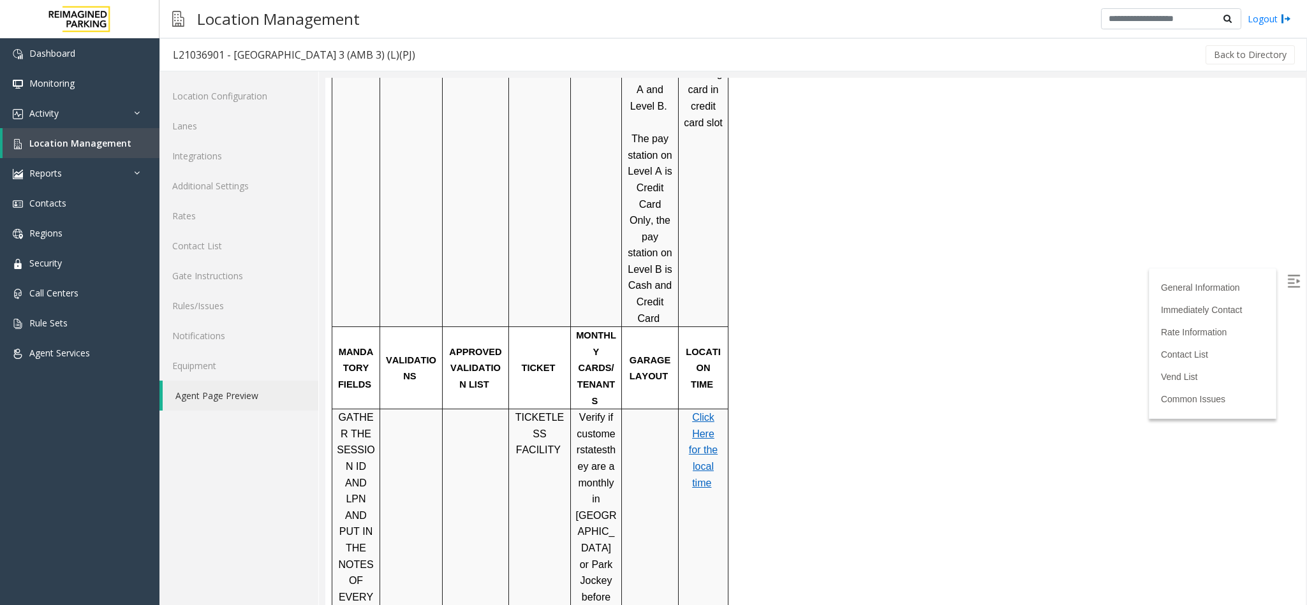
scroll to position [1244, 0]
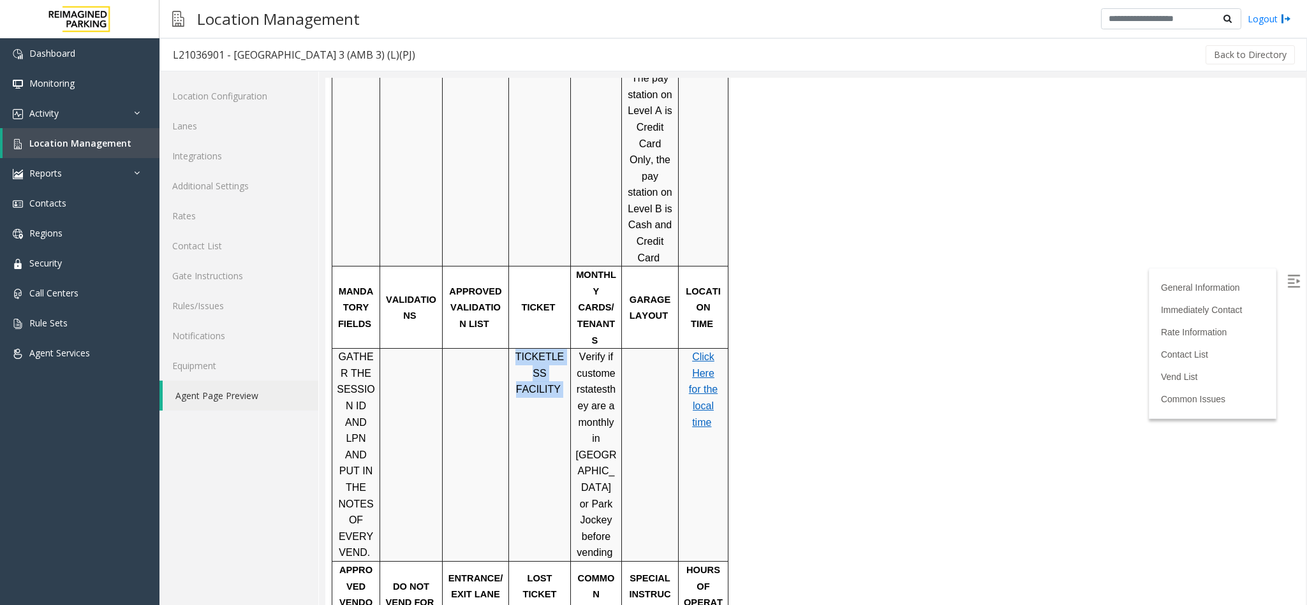
drag, startPoint x: 561, startPoint y: 232, endPoint x: 517, endPoint y: 214, distance: 47.9
click at [517, 349] on p "TICKETLESS FACILITY" at bounding box center [539, 373] width 52 height 49
click at [542, 349] on td "TICKETLESS FACILITY" at bounding box center [540, 455] width 62 height 213
drag, startPoint x: 559, startPoint y: 232, endPoint x: 515, endPoint y: 221, distance: 45.8
click at [515, 349] on p "TICKETLESS FACILITY" at bounding box center [539, 373] width 52 height 49
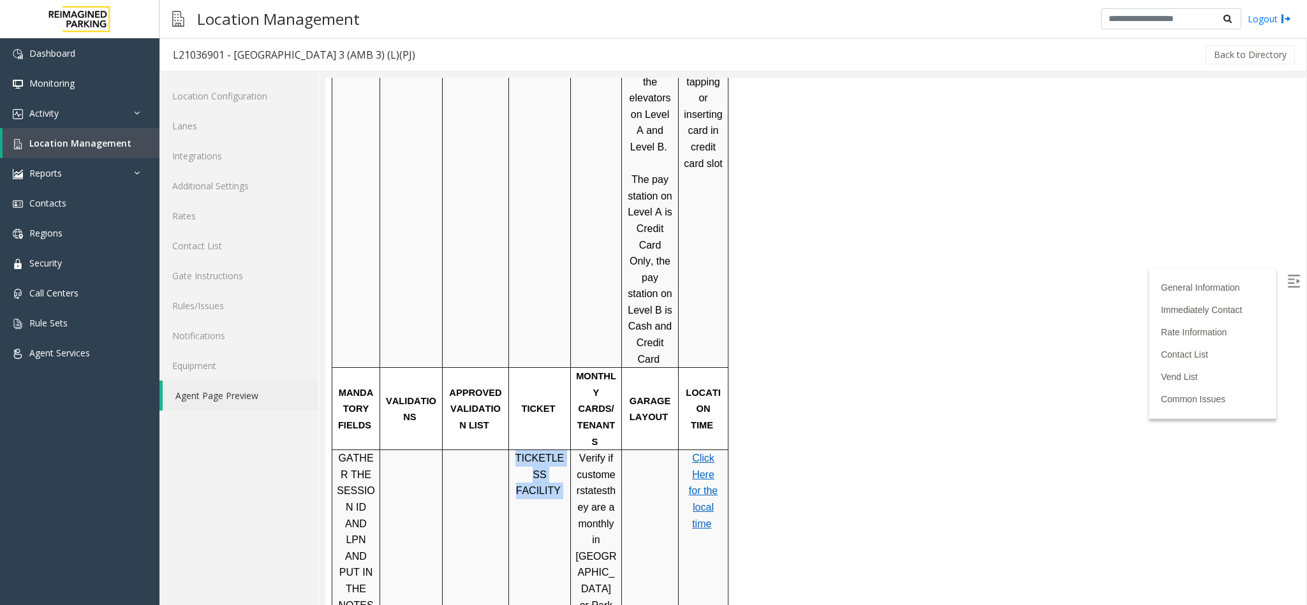
scroll to position [1148, 0]
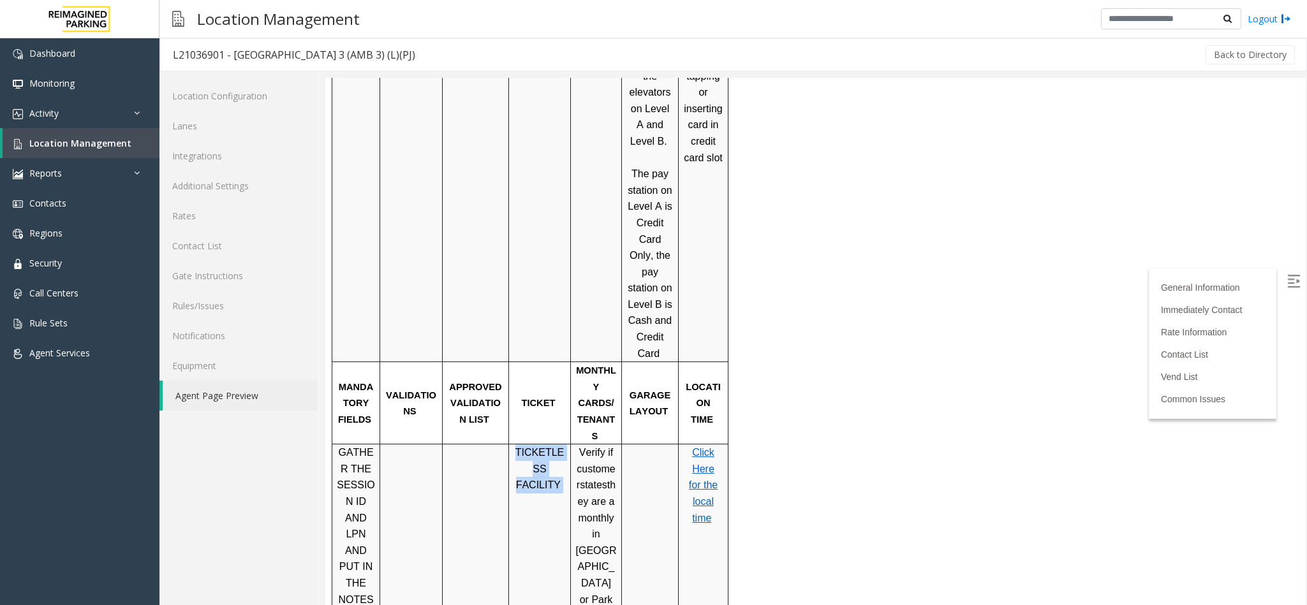
click at [552, 452] on td "TICKETLESS FACILITY" at bounding box center [540, 551] width 62 height 213
click at [548, 445] on td "TICKETLESS FACILITY" at bounding box center [540, 551] width 62 height 213
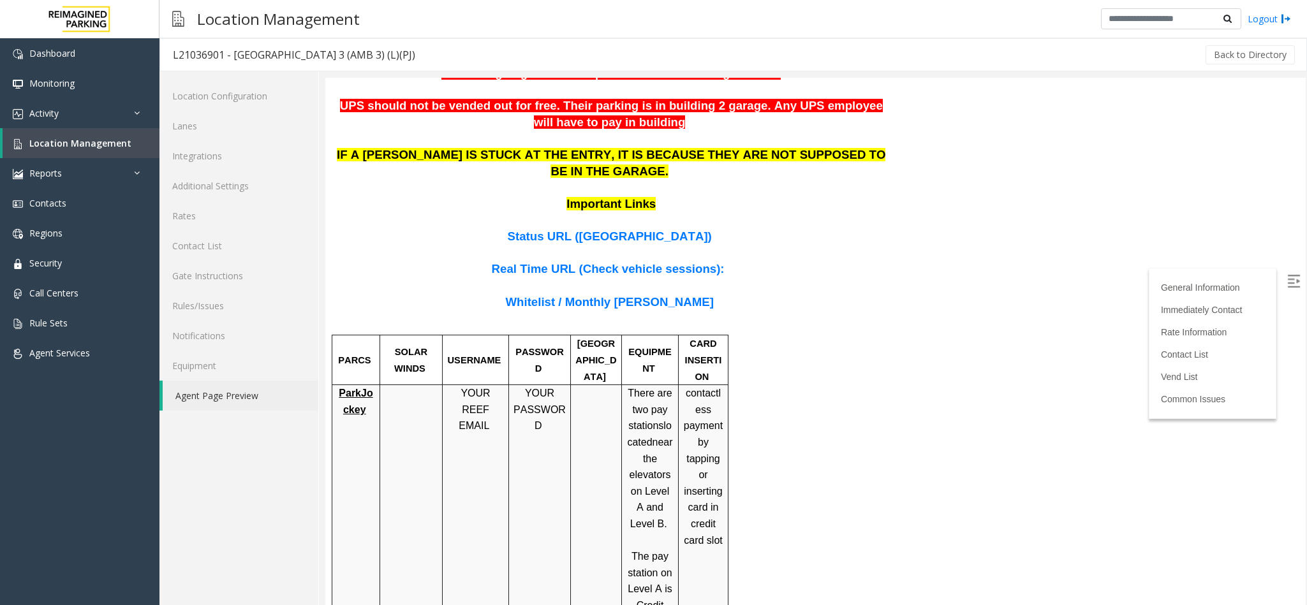
scroll to position [861, 0]
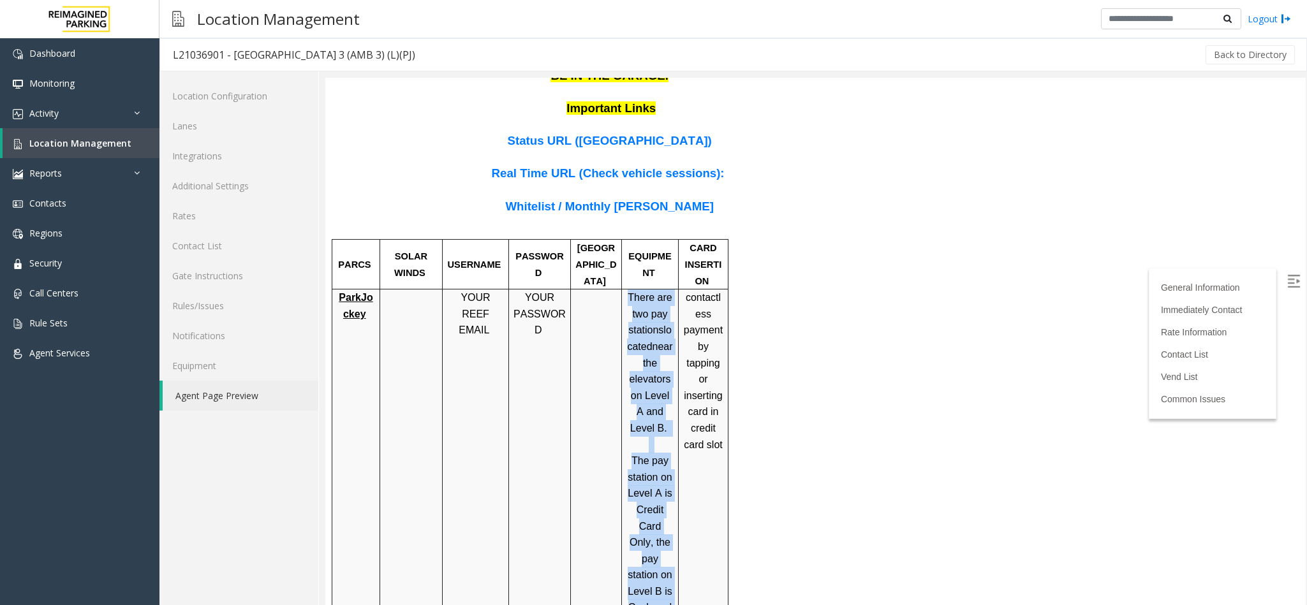
drag, startPoint x: 659, startPoint y: 532, endPoint x: 626, endPoint y: 227, distance: 306.6
click at [626, 290] on div "There are two pay stations located near the elevators on Level A and Level B. T…" at bounding box center [650, 469] width 56 height 359
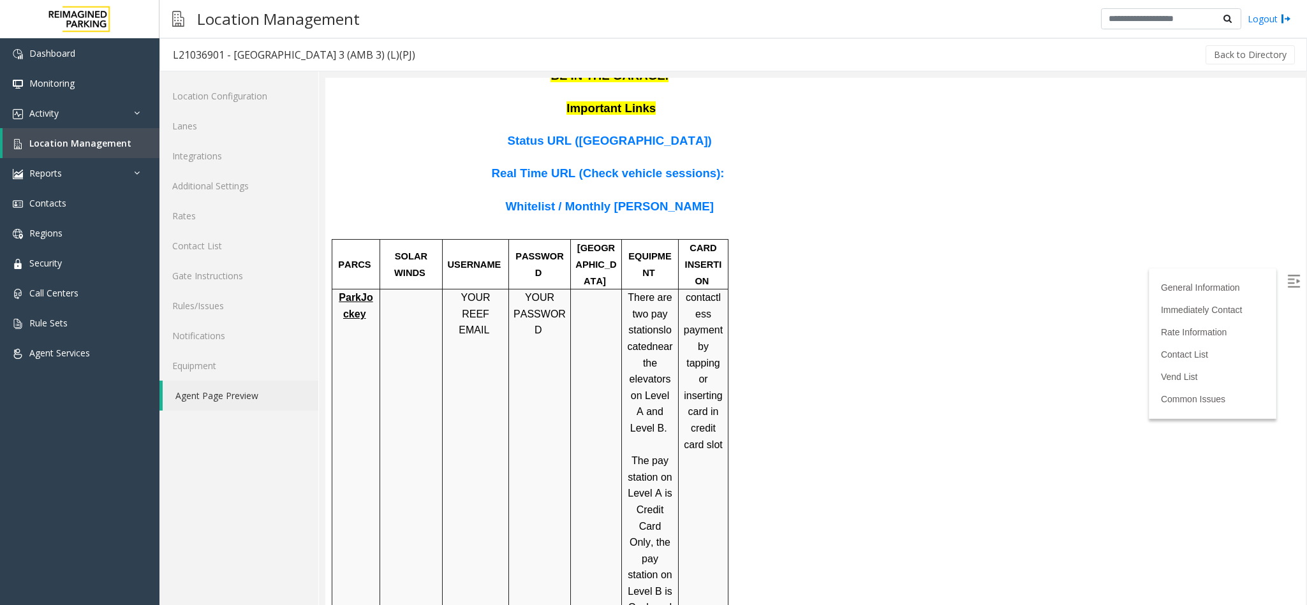
click at [674, 386] on div "There are two pay stations located near the elevators on Level A and Level B. T…" at bounding box center [650, 469] width 56 height 359
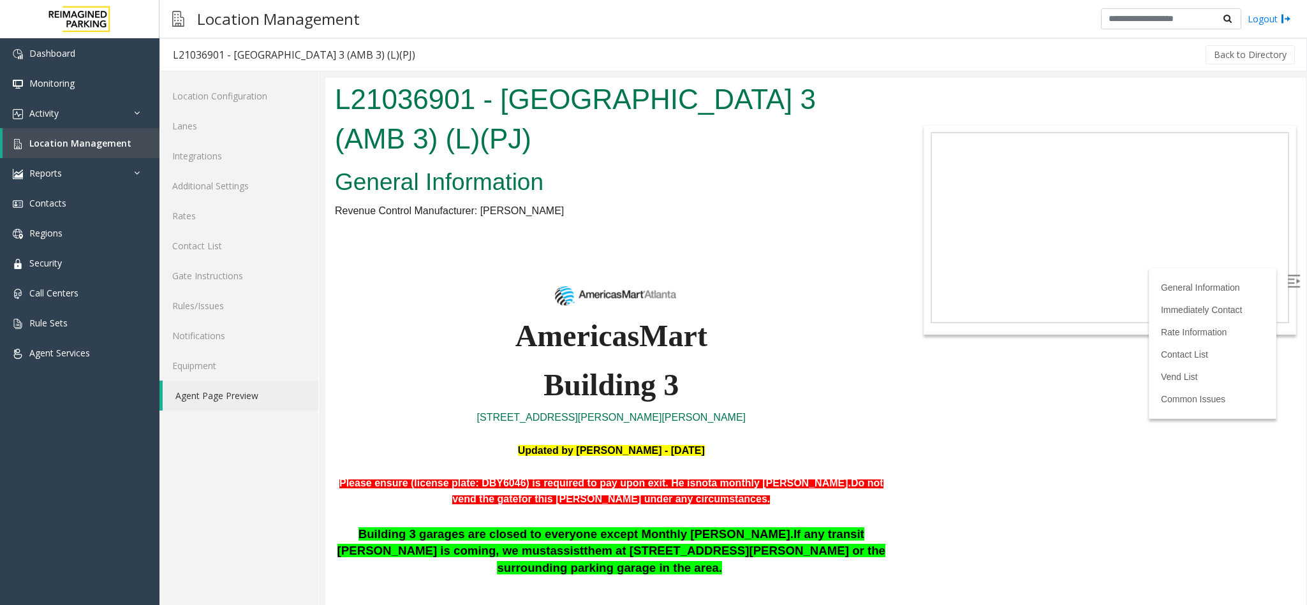
scroll to position [1022, 0]
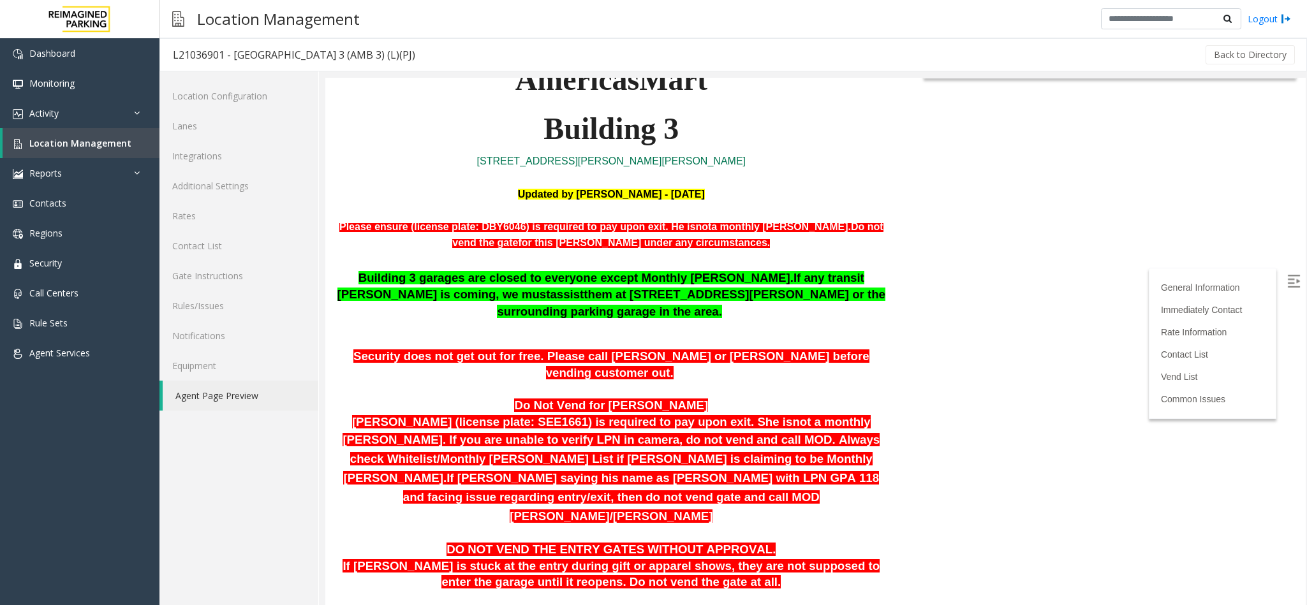
click at [917, 349] on html "L21036901 - Americas Mart Building 3 (AMB 3) (L)(PJ) General Information Revenu…" at bounding box center [815, 84] width 980 height 527
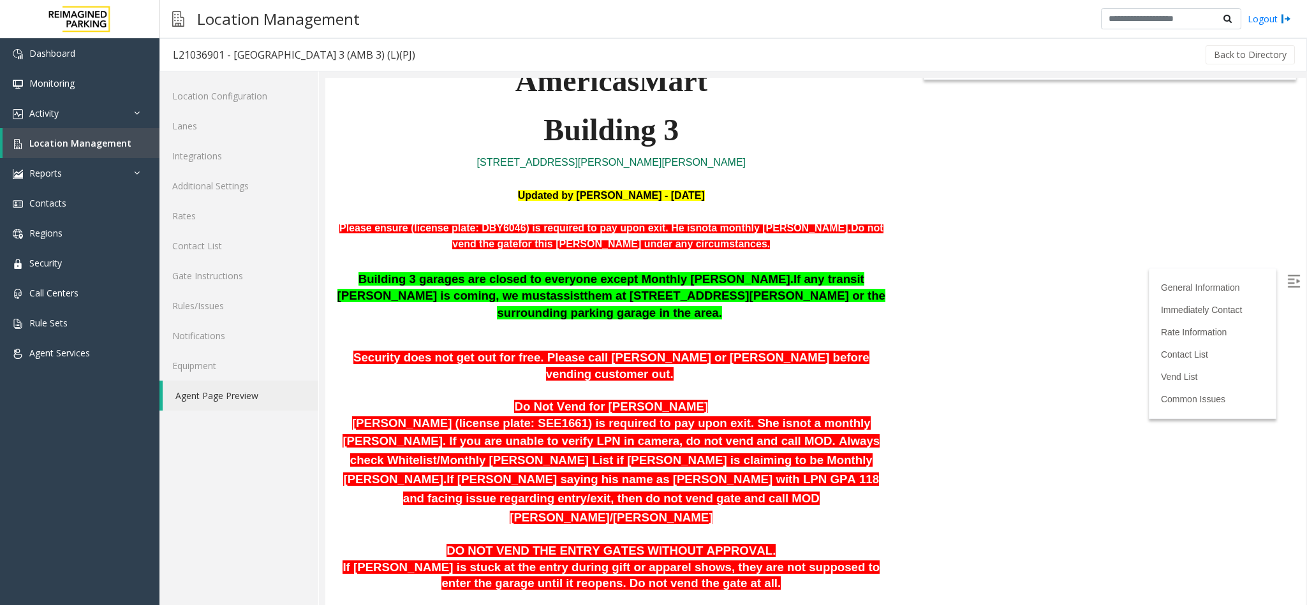
scroll to position [256, 0]
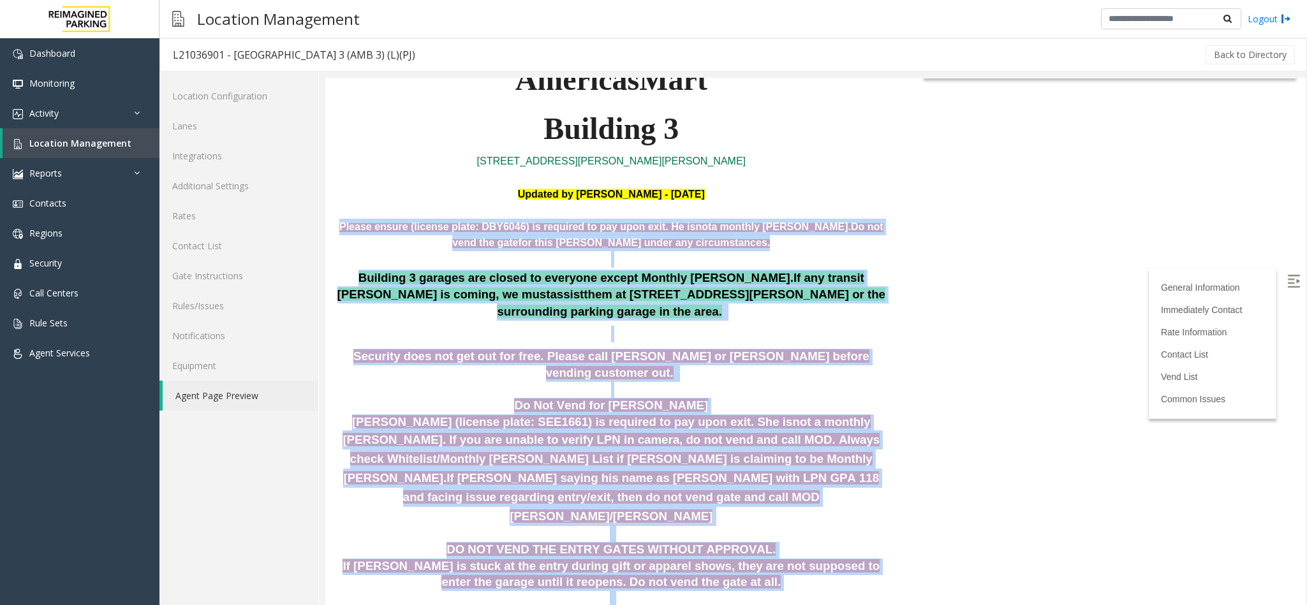
drag, startPoint x: 343, startPoint y: 228, endPoint x: 680, endPoint y: 573, distance: 482.6
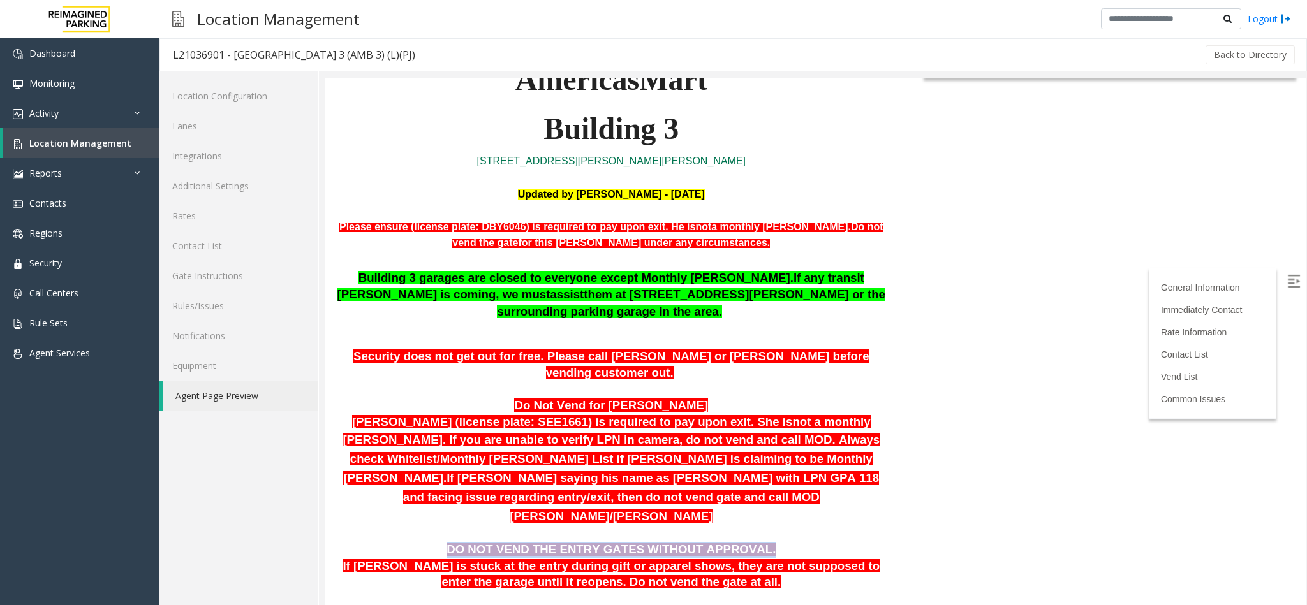
drag, startPoint x: 760, startPoint y: 483, endPoint x: 427, endPoint y: 480, distance: 333.6
click at [427, 542] on p "DO NOT VEND THE ENTRY GATES WITHOUT APPROVAL." at bounding box center [611, 550] width 553 height 17
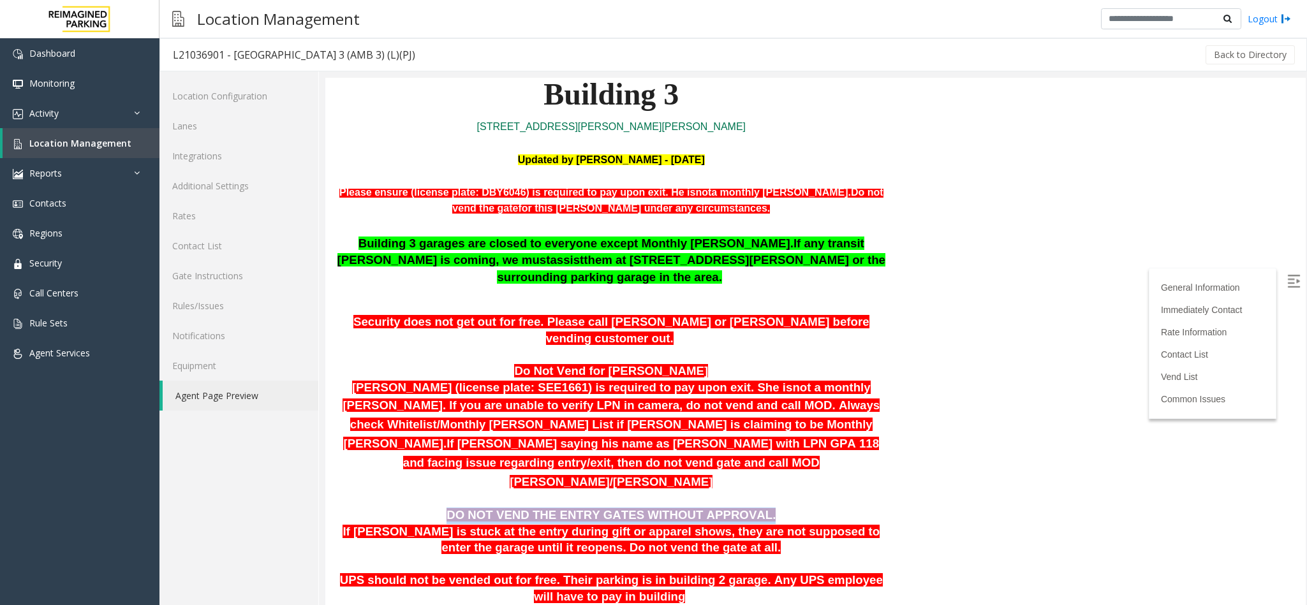
scroll to position [352, 0]
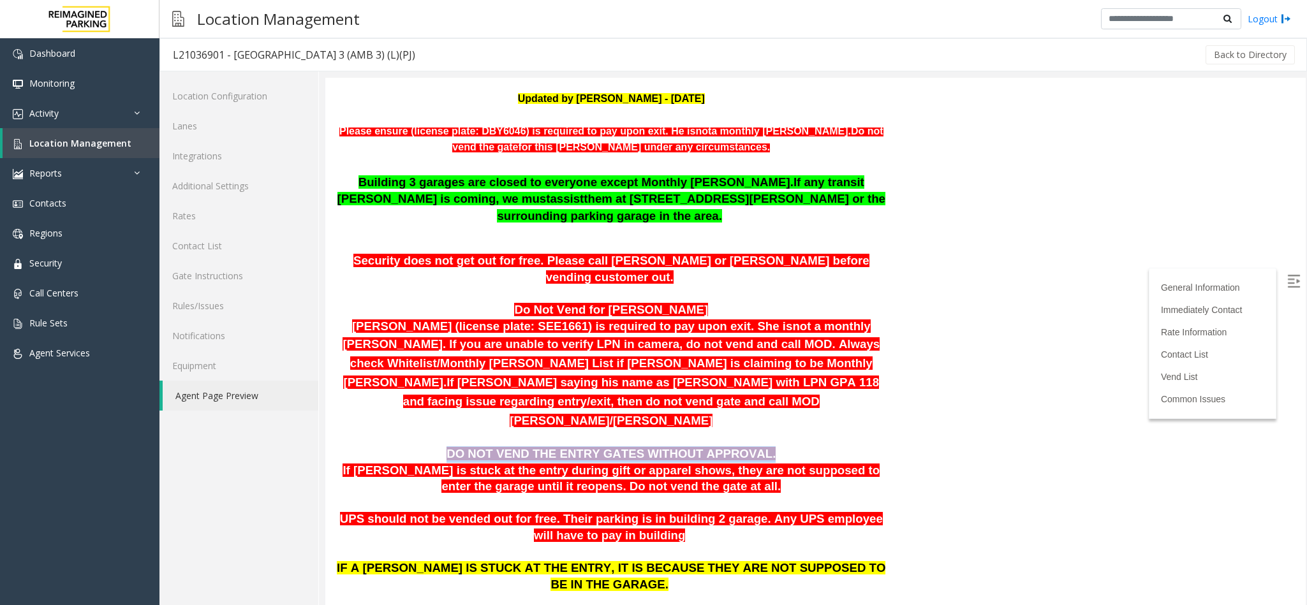
click at [758, 446] on p "DO NOT VEND THE ENTRY GATES WITHOUT APPROVAL." at bounding box center [611, 454] width 553 height 17
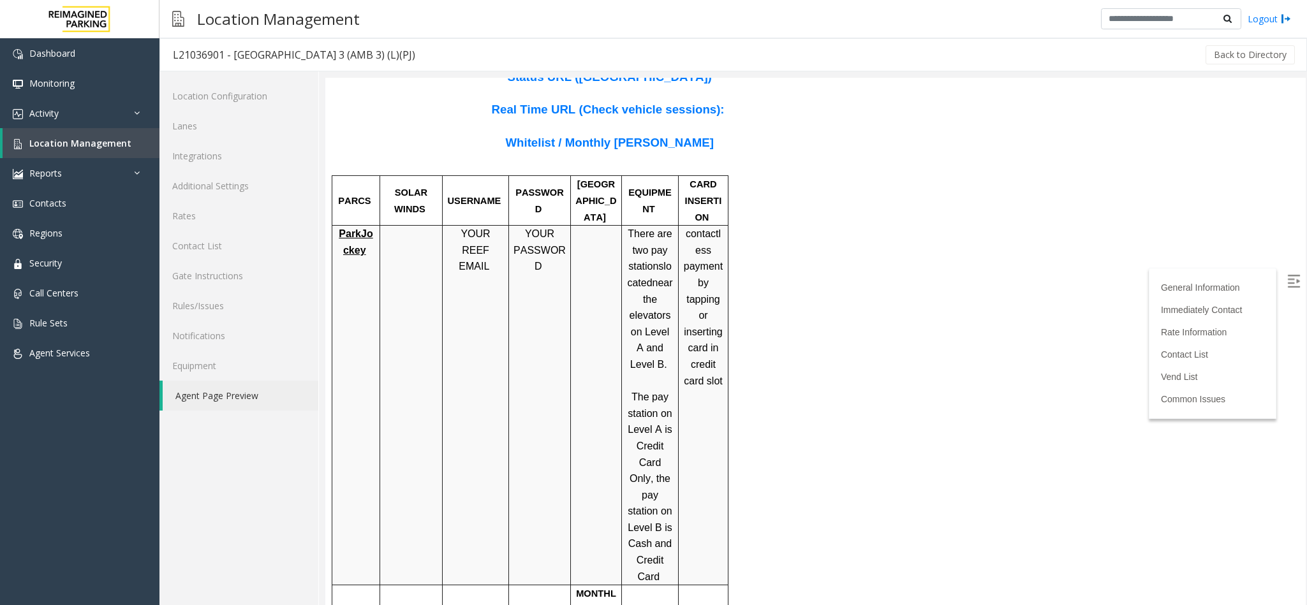
scroll to position [926, 0]
click at [662, 420] on span "The pay station on Level A is Credit Card Only, the pay station on Level B is C…" at bounding box center [650, 485] width 44 height 191
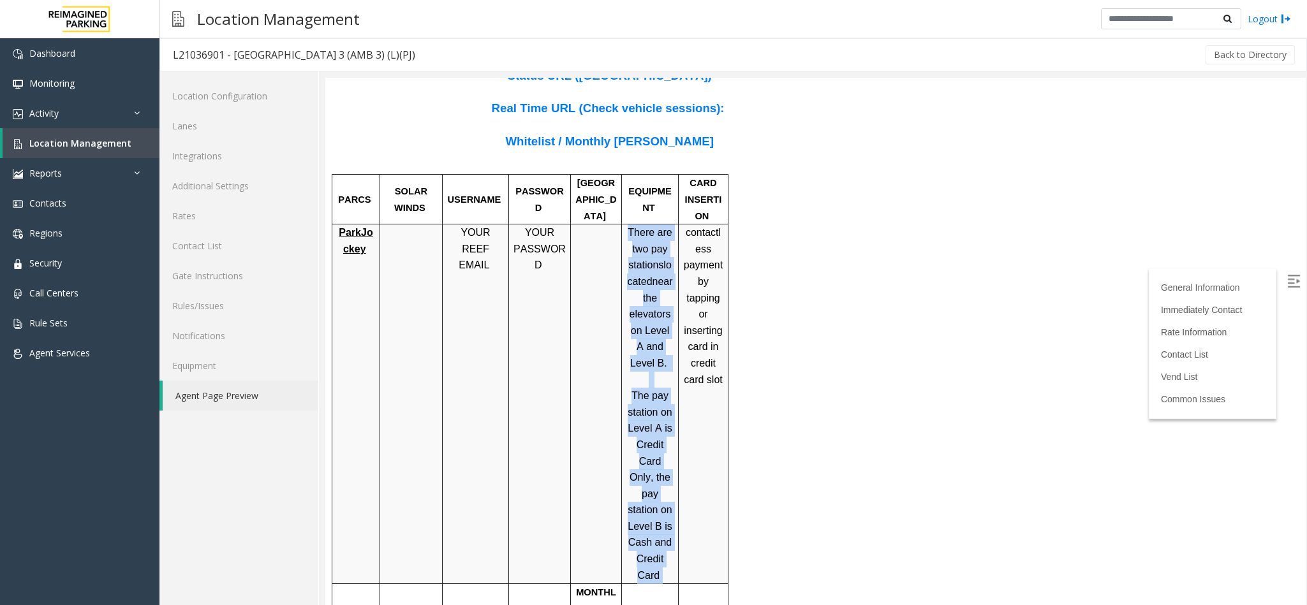
drag, startPoint x: 668, startPoint y: 463, endPoint x: 628, endPoint y: 160, distance: 305.7
click at [628, 225] on div "There are two pay stations located near the elevators on Level A and Level B. T…" at bounding box center [650, 404] width 56 height 359
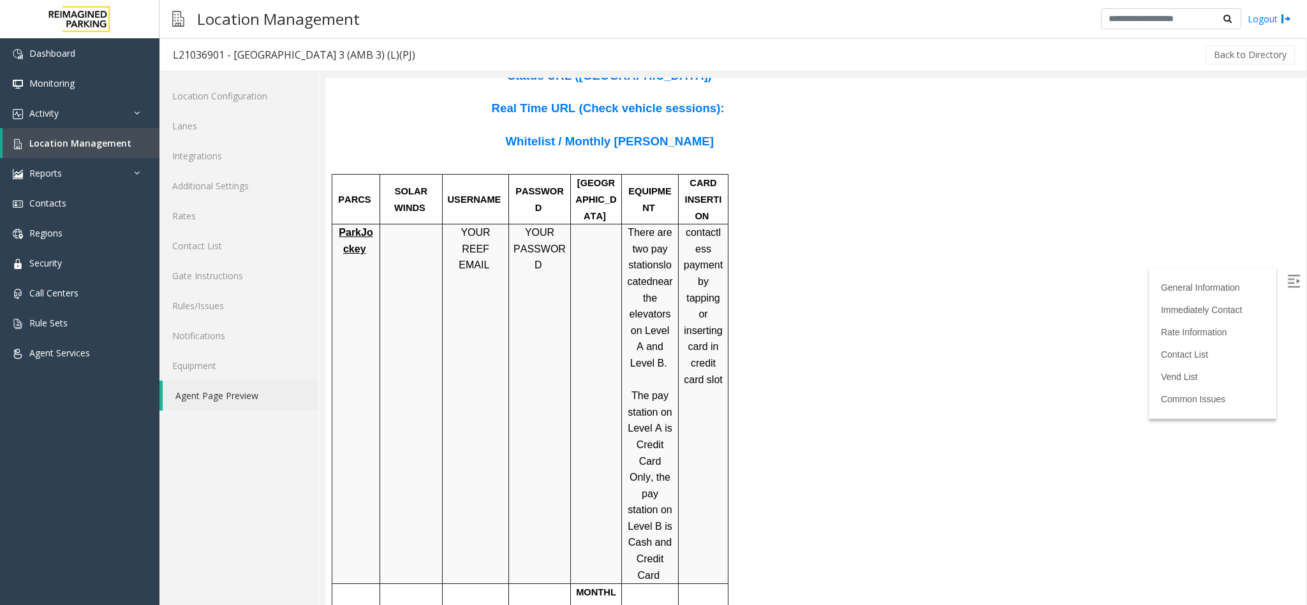
click at [487, 310] on td "YOUR REEF EMAIL" at bounding box center [476, 405] width 66 height 360
click at [71, 137] on span "Location Management" at bounding box center [80, 143] width 102 height 12
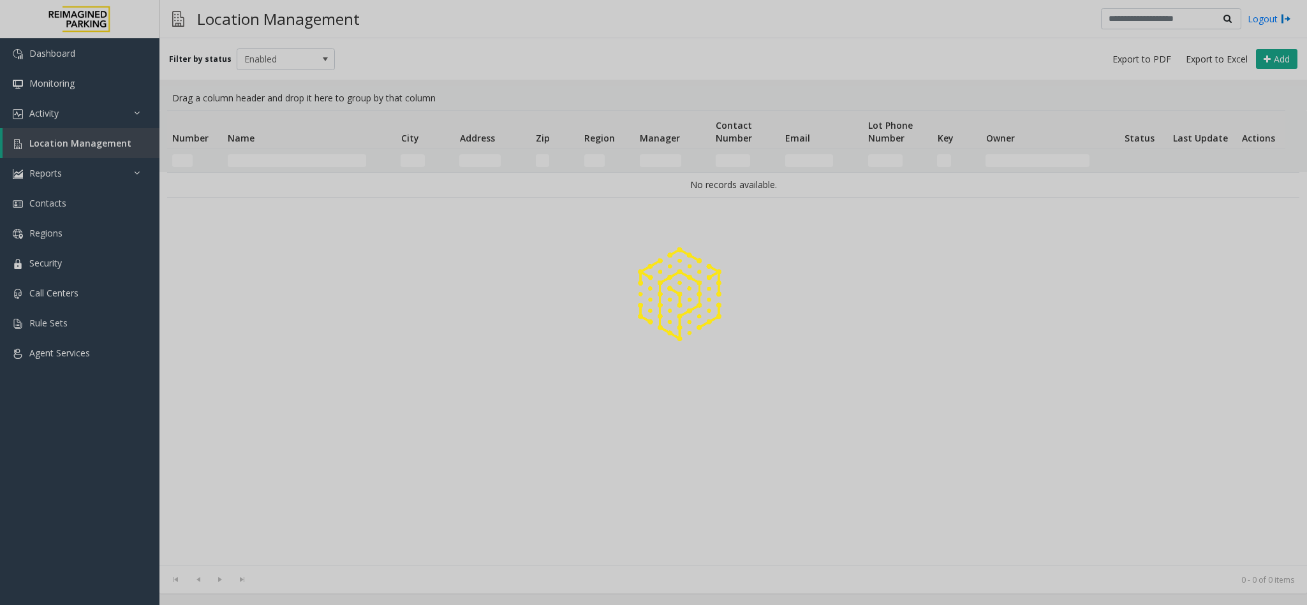
click at [308, 158] on div at bounding box center [653, 302] width 1307 height 605
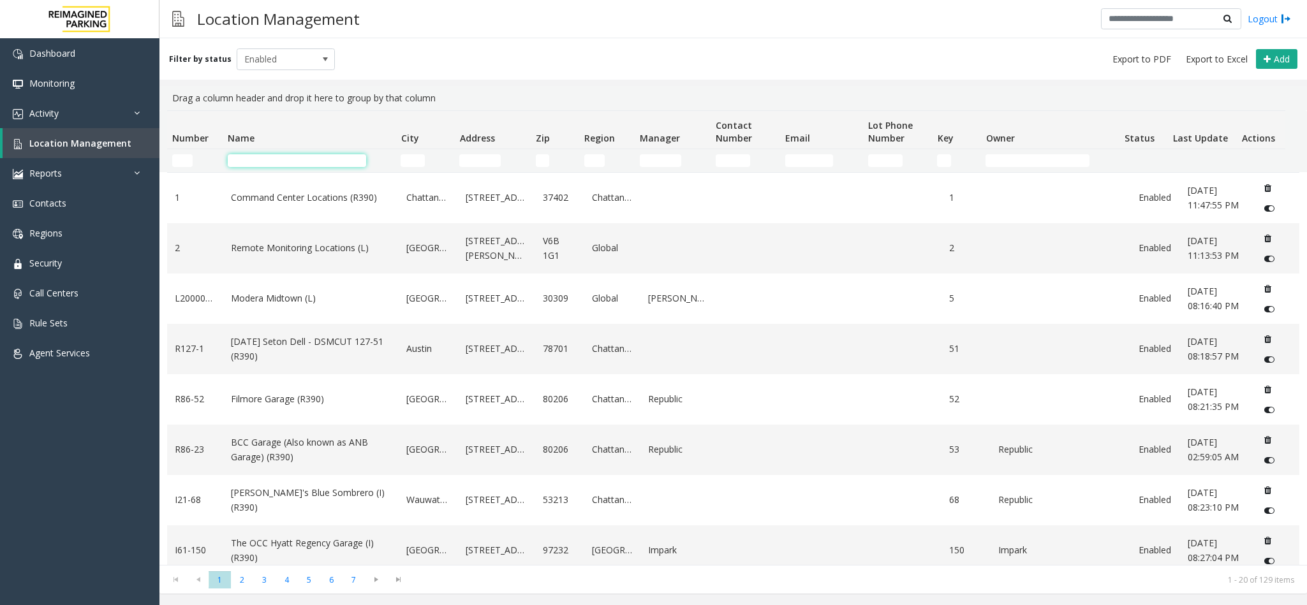
click at [308, 161] on input "Name Filter" at bounding box center [297, 160] width 138 height 13
type input "*"
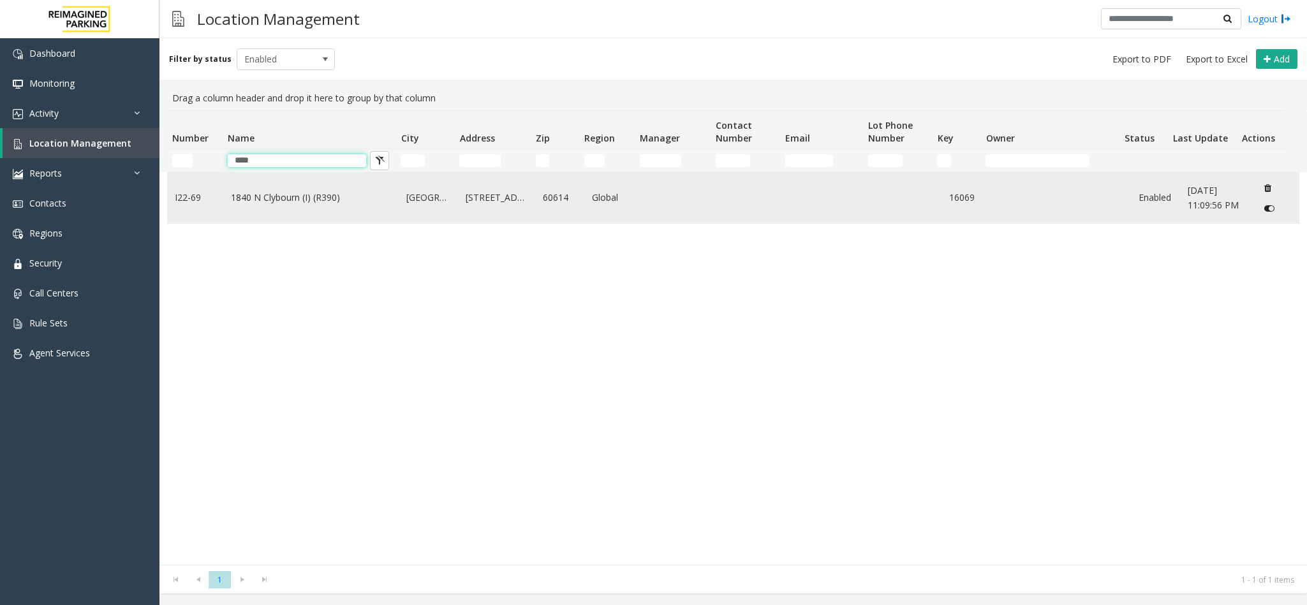
type input "****"
click at [304, 209] on td "1840 N Clybourn (I) (R390)" at bounding box center [310, 198] width 175 height 50
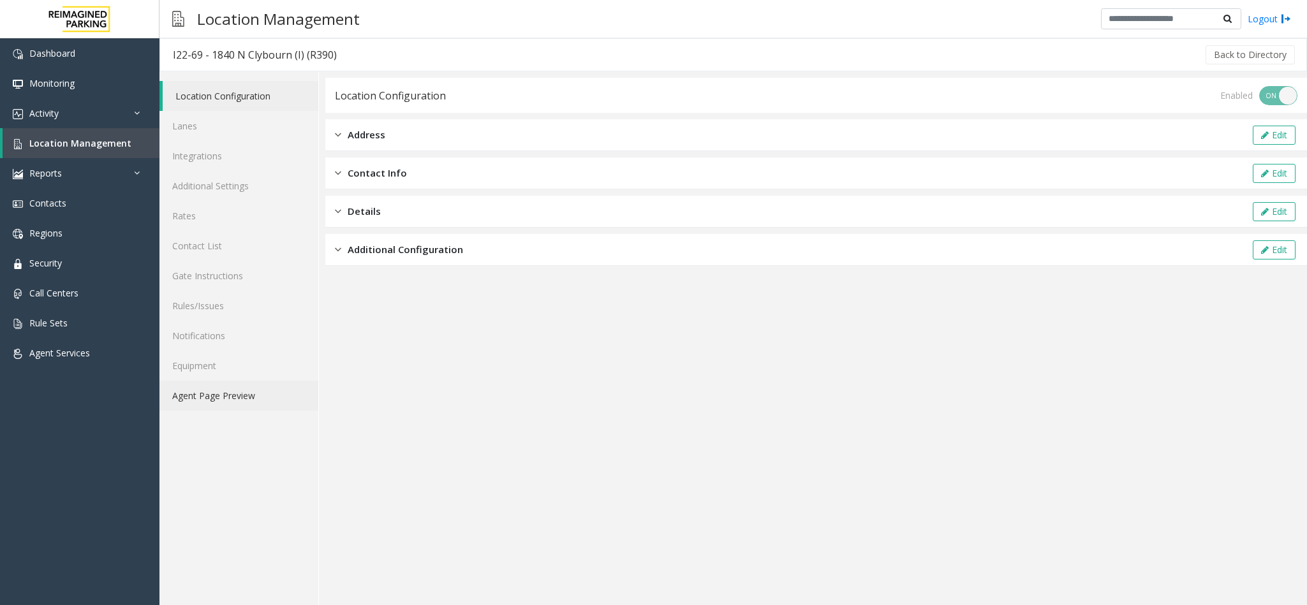
click at [240, 389] on link "Agent Page Preview" at bounding box center [238, 396] width 159 height 30
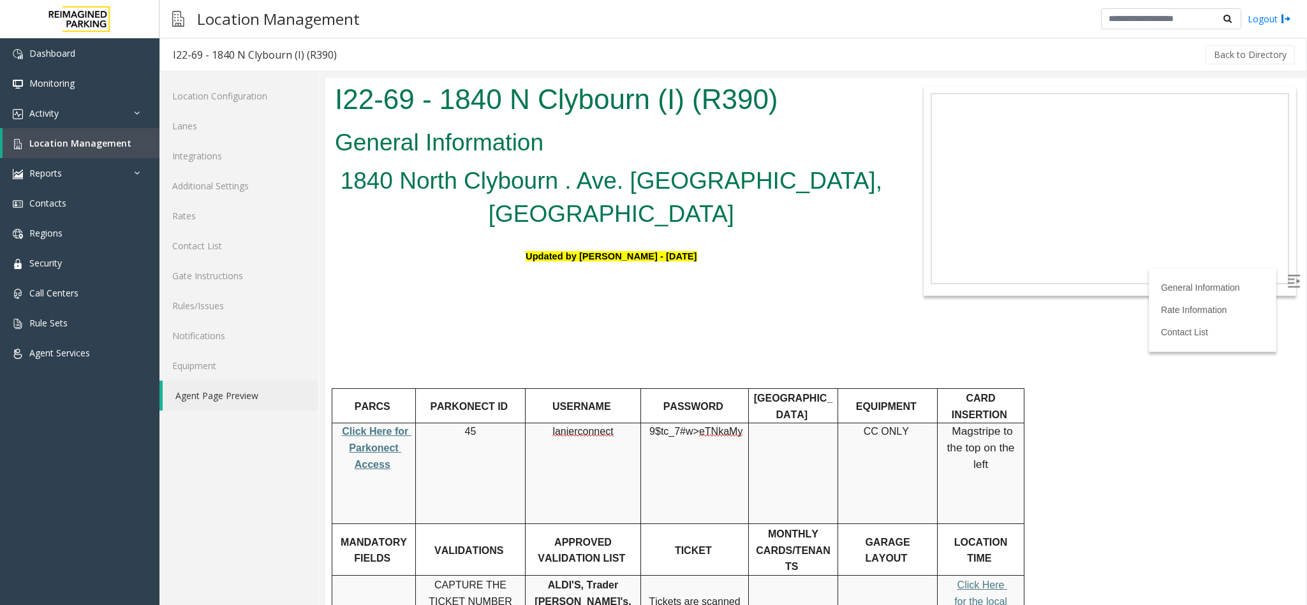
scroll to position [287, 0]
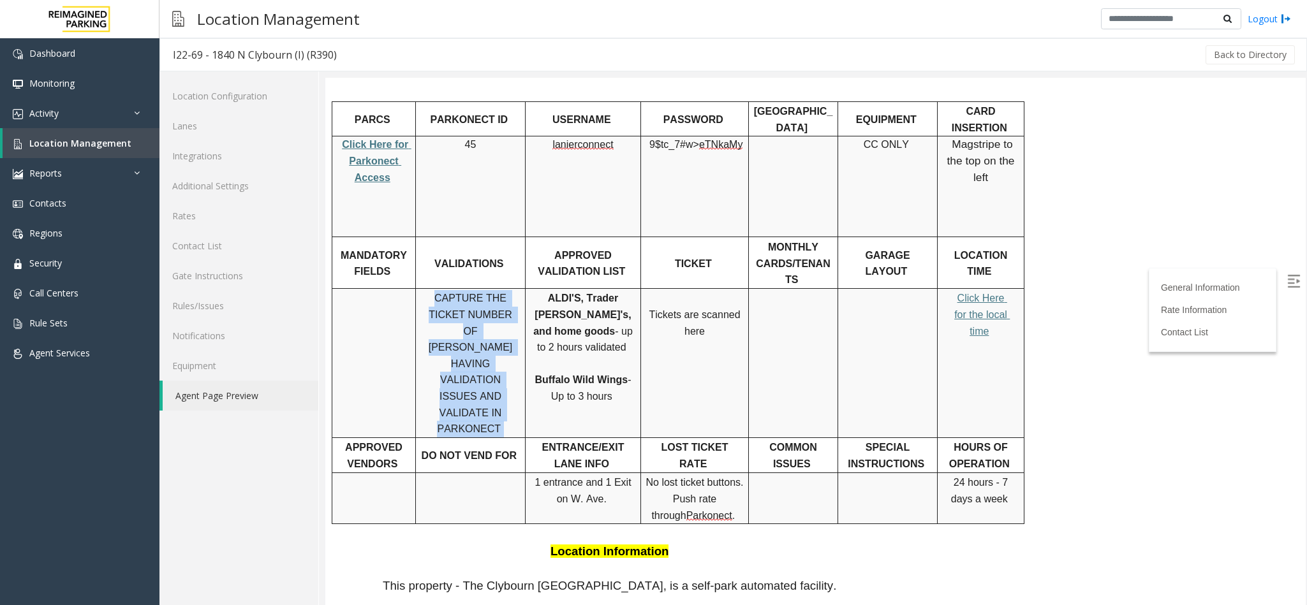
drag, startPoint x: 506, startPoint y: 306, endPoint x: 425, endPoint y: 237, distance: 106.3
click at [425, 290] on p "CAPTURE THE TICKET NUMBER OF PARKERS HAVING VALIDATION ISSUES AND VALIDATE IN P…" at bounding box center [470, 363] width 100 height 147
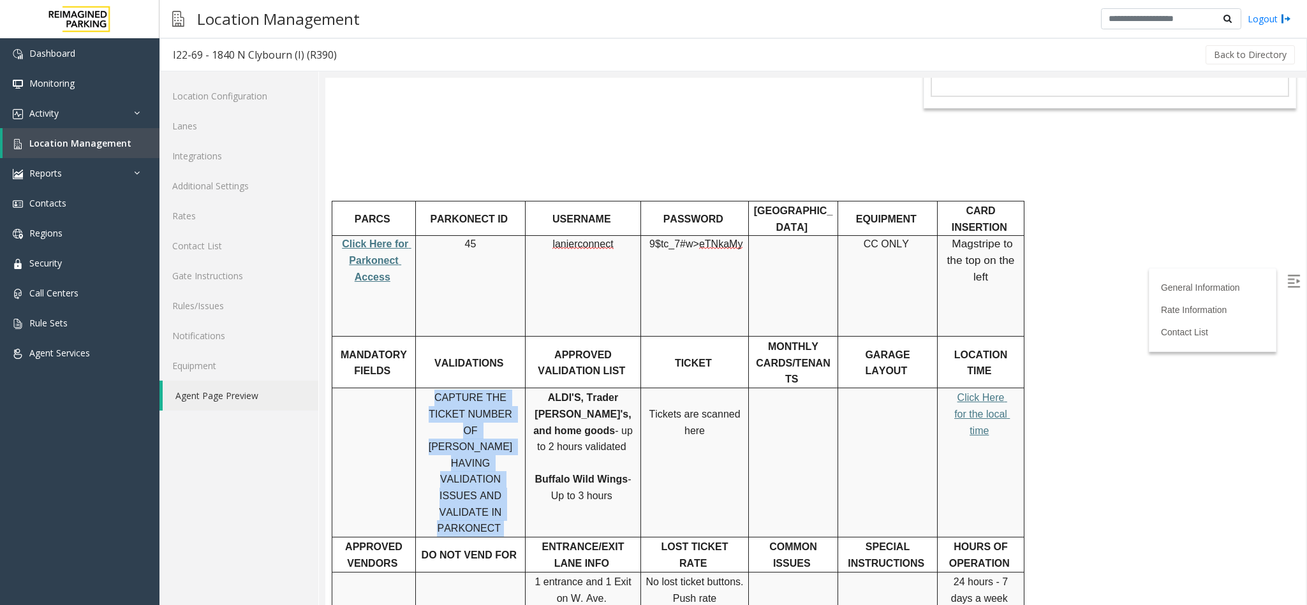
scroll to position [191, 0]
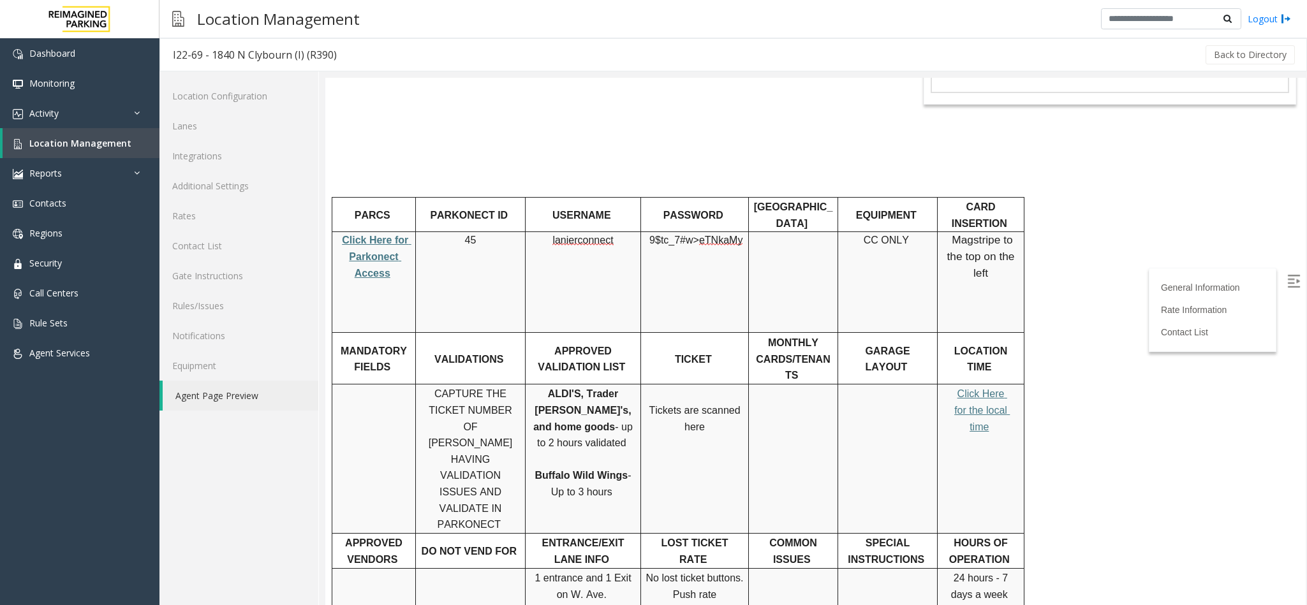
click at [675, 386] on p "Tickets are scanned here" at bounding box center [694, 410] width 98 height 49
click at [370, 235] on span "Click Here for Parkonect Access" at bounding box center [377, 256] width 70 height 43
click at [698, 279] on td "9$tc_7#w> eTNkaMy" at bounding box center [695, 282] width 108 height 101
drag, startPoint x: 739, startPoint y: 197, endPoint x: 668, endPoint y: 212, distance: 72.9
click at [641, 232] on div "9$tc_7#w> eTNkaMy" at bounding box center [694, 248] width 107 height 33
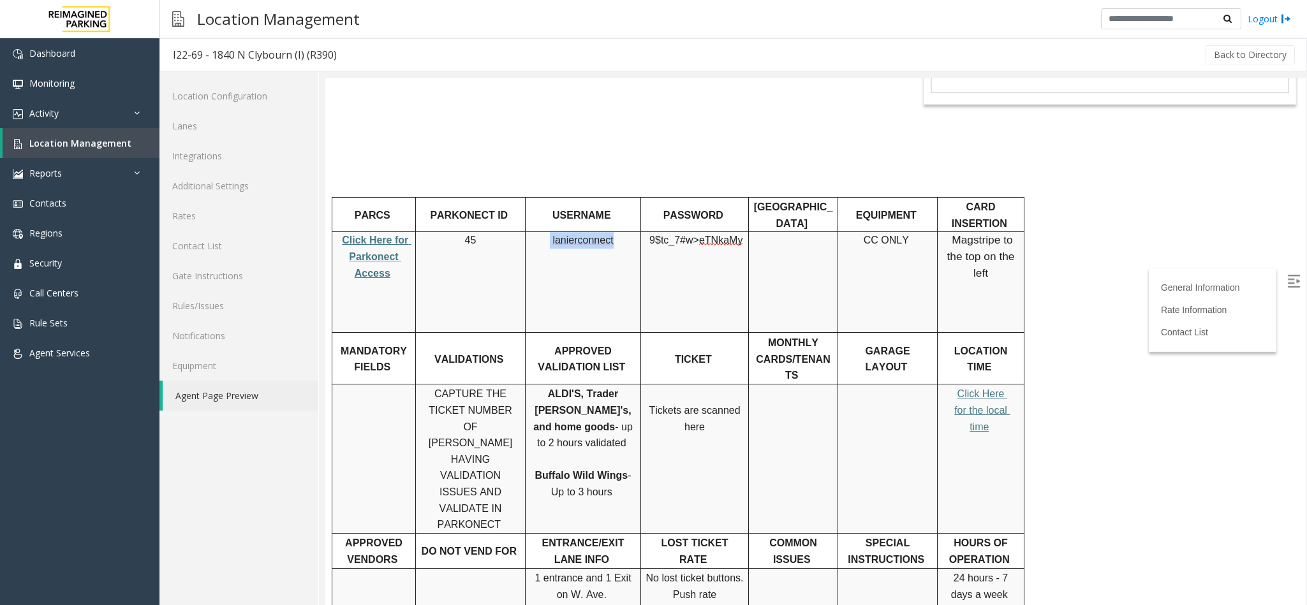
drag, startPoint x: 612, startPoint y: 197, endPoint x: 542, endPoint y: 193, distance: 70.9
click at [542, 232] on p "lanierconnect" at bounding box center [583, 240] width 106 height 17
click at [676, 235] on span "9$tc_7#w>" at bounding box center [674, 240] width 50 height 11
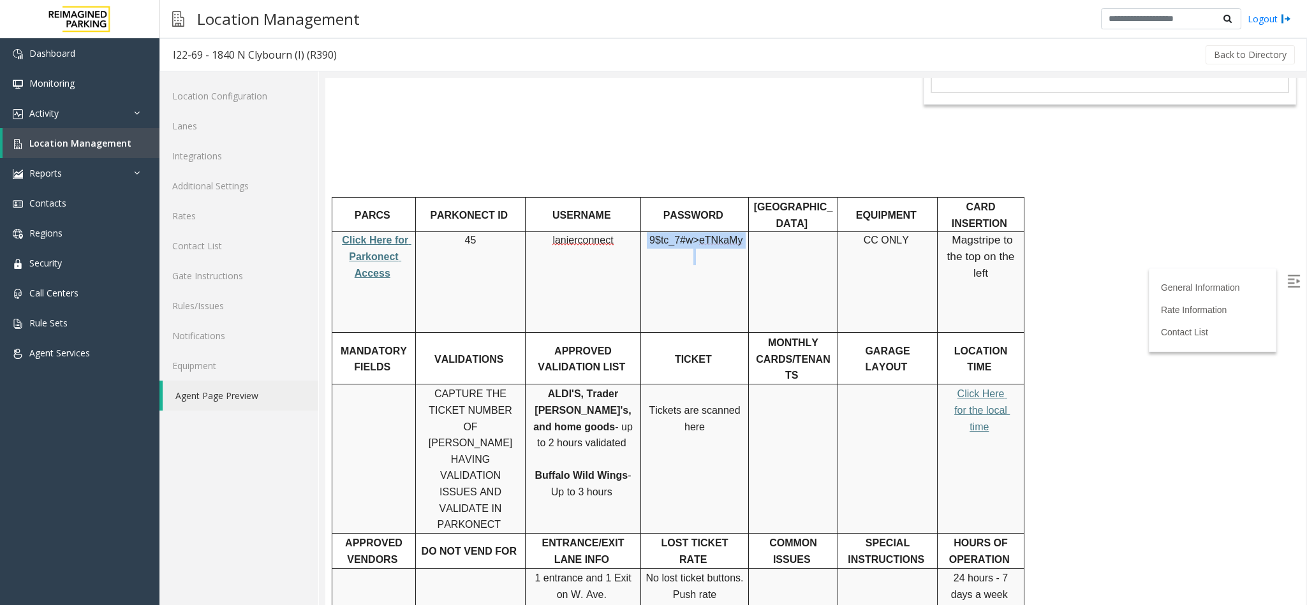
click at [731, 235] on span "eTNkaMy" at bounding box center [720, 240] width 43 height 11
drag, startPoint x: 737, startPoint y: 199, endPoint x: 652, endPoint y: 201, distance: 84.9
click at [652, 232] on p "9$tc_7#w> eTNkaMy" at bounding box center [694, 248] width 98 height 33
click at [689, 273] on td "9$tc_7#w> eTNkaMy" at bounding box center [695, 282] width 108 height 101
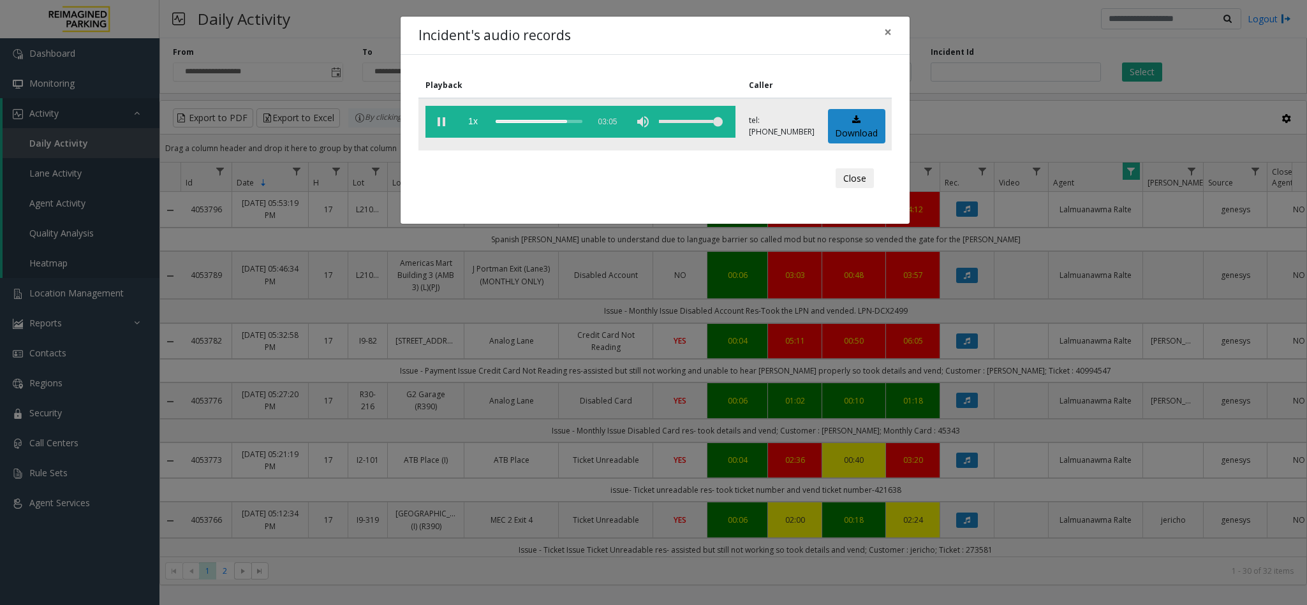
click at [445, 121] on vg-play-pause at bounding box center [441, 122] width 32 height 32
click at [890, 31] on span "×" at bounding box center [888, 32] width 8 height 18
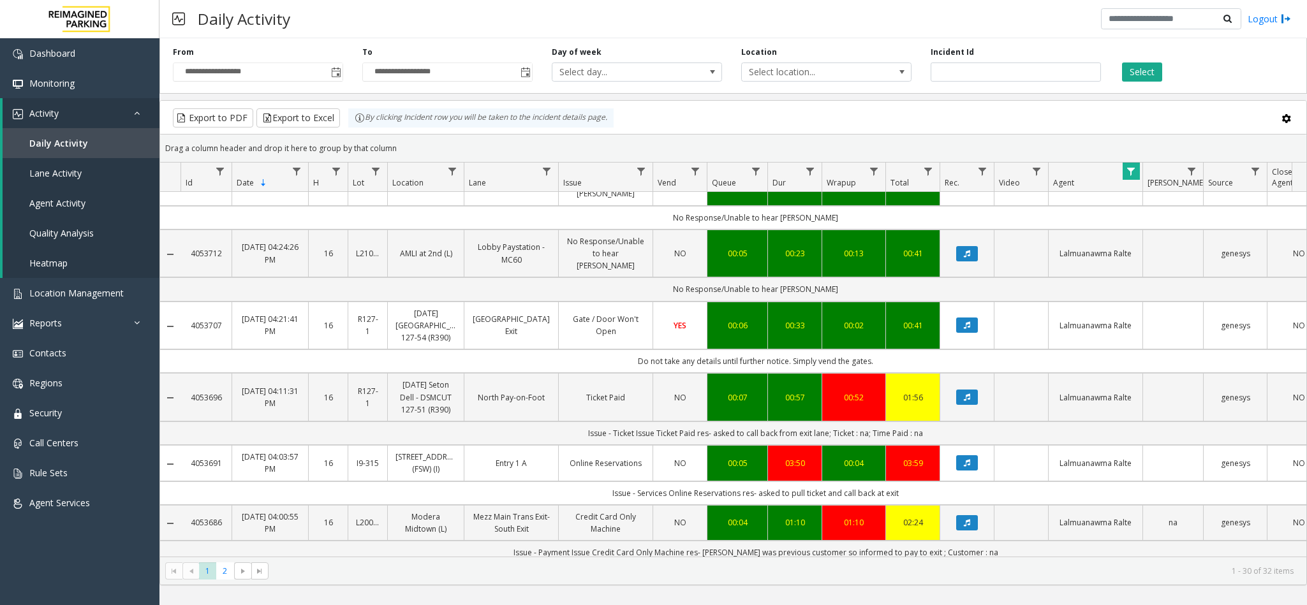
scroll to position [765, 0]
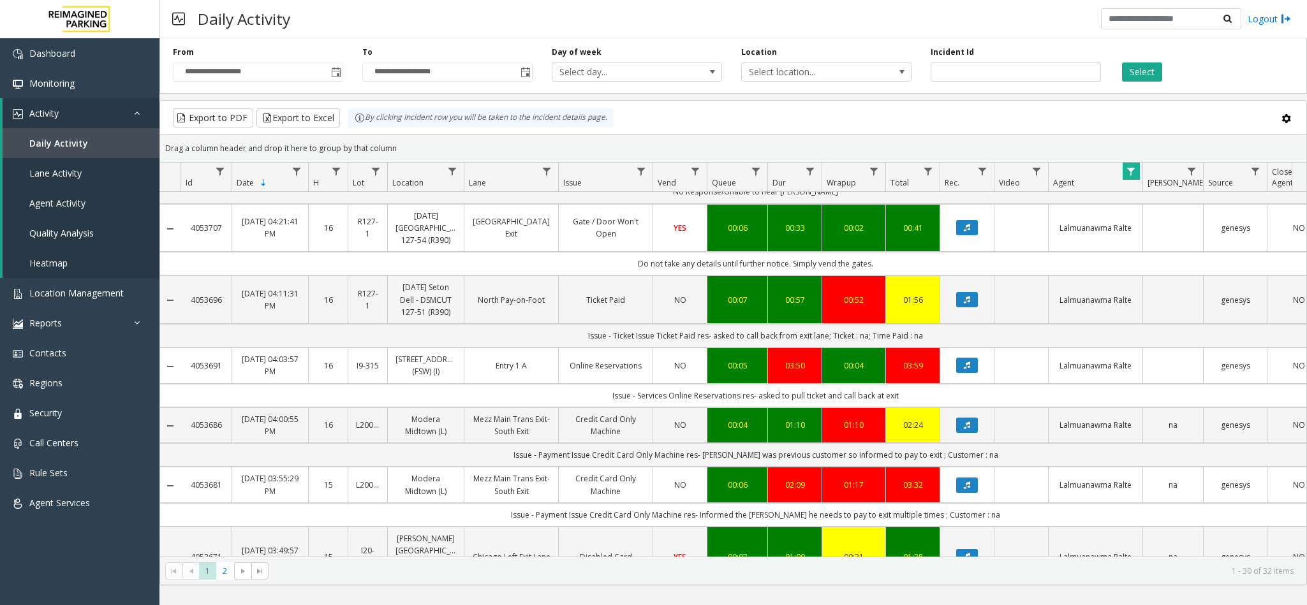
click at [442, 362] on link "[STREET_ADDRESS] (FSW) (I)" at bounding box center [425, 365] width 61 height 24
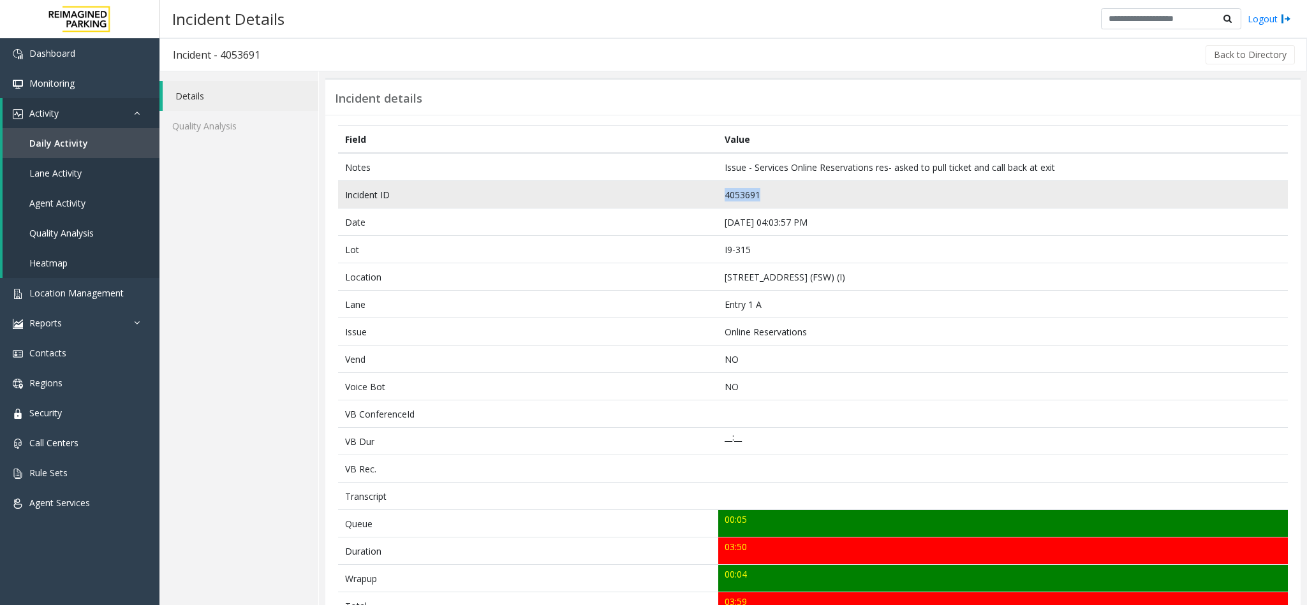
drag, startPoint x: 754, startPoint y: 196, endPoint x: 630, endPoint y: 197, distance: 123.7
click at [630, 197] on tr "Incident ID 4053691" at bounding box center [813, 194] width 950 height 27
copy tr "4053691"
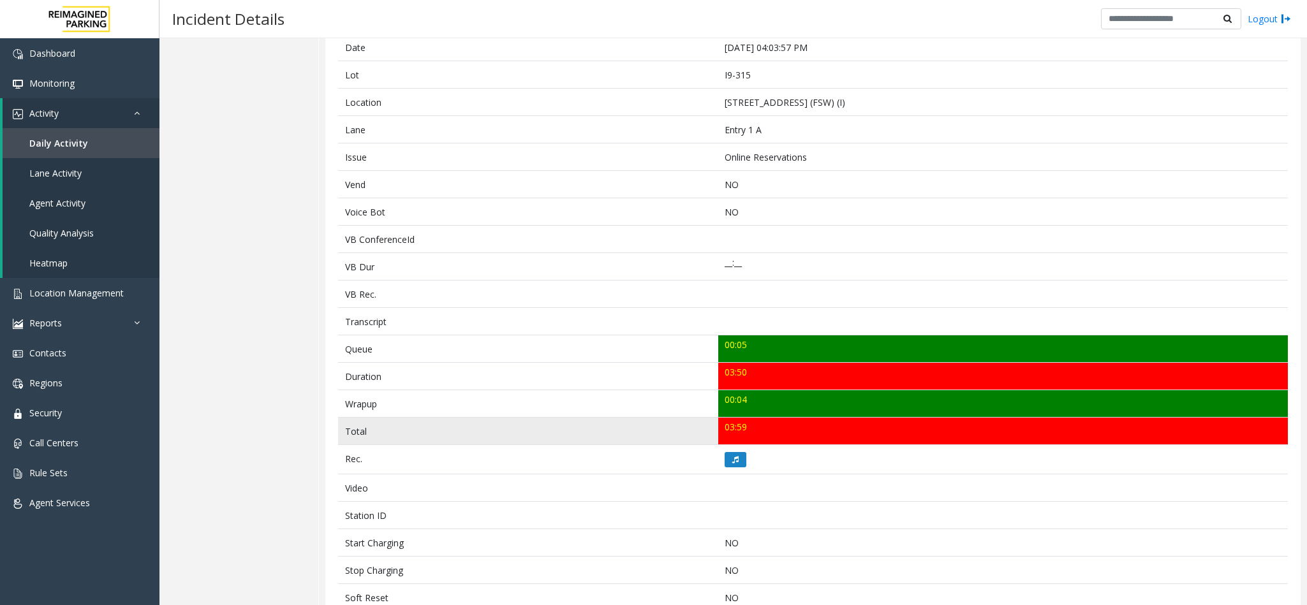
scroll to position [191, 0]
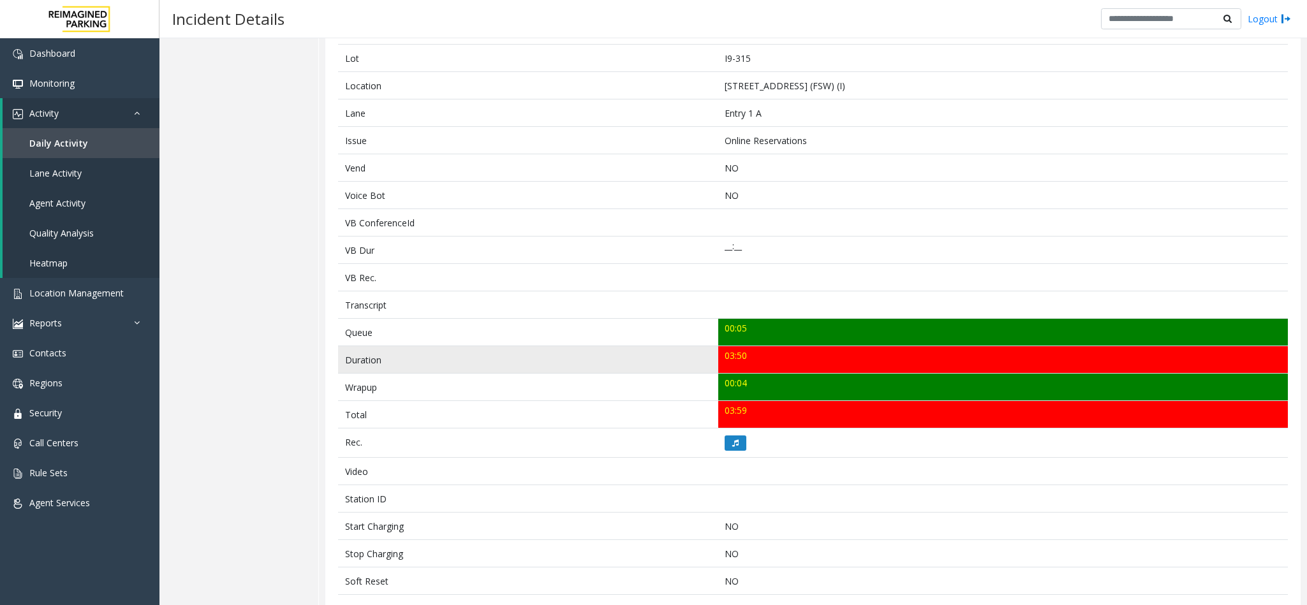
drag, startPoint x: 746, startPoint y: 362, endPoint x: 691, endPoint y: 368, distance: 55.8
click at [691, 368] on tr "Duration 03:50" at bounding box center [813, 359] width 950 height 27
click at [649, 350] on td "Duration" at bounding box center [528, 359] width 380 height 27
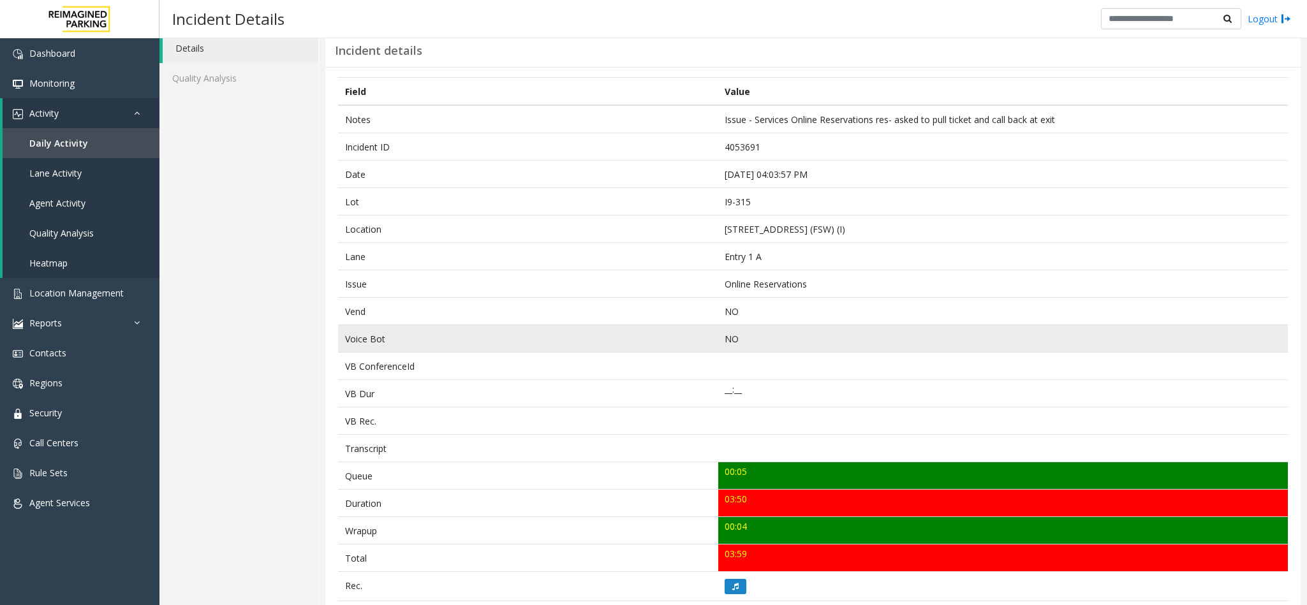
scroll to position [40, 0]
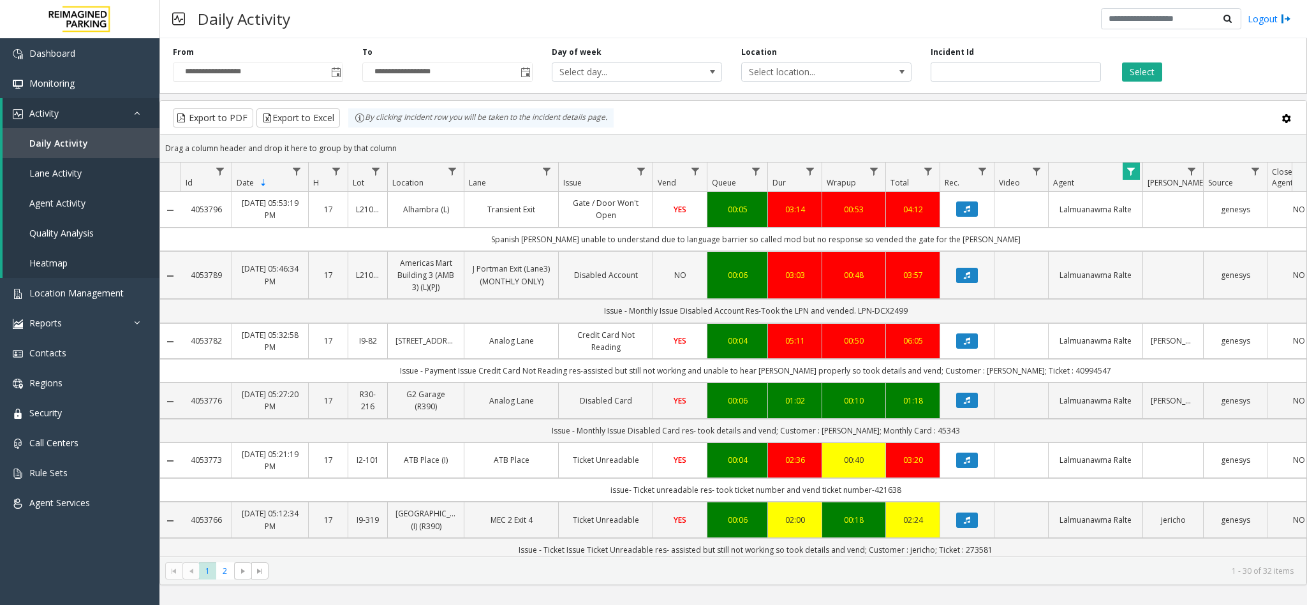
scroll to position [96, 0]
